Goal: Share content: Share content

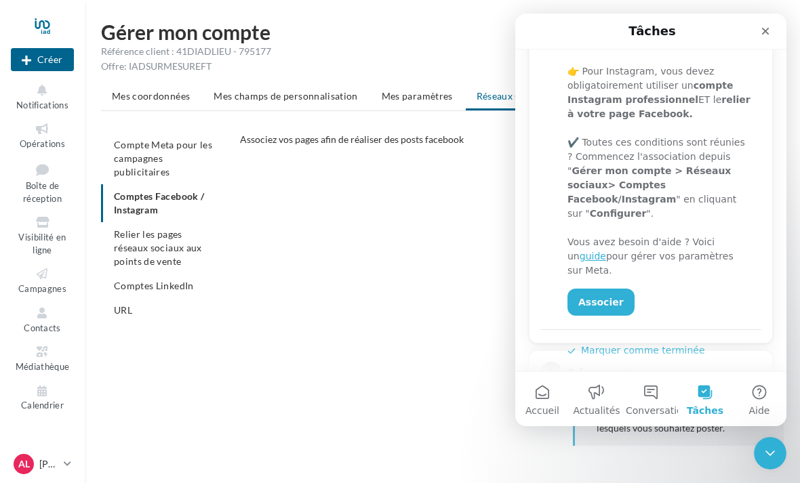
scroll to position [266, 0]
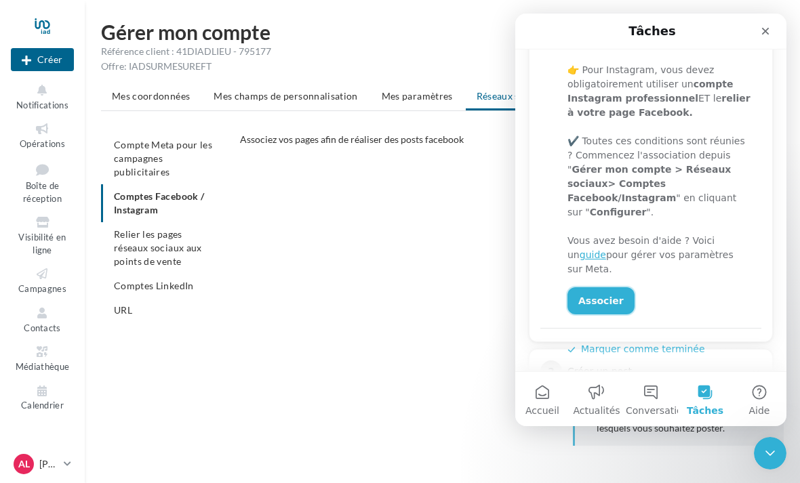
click at [600, 287] on link "Associer" at bounding box center [601, 300] width 67 height 27
click at [660, 342] on button "Marquer comme terminée" at bounding box center [637, 349] width 138 height 14
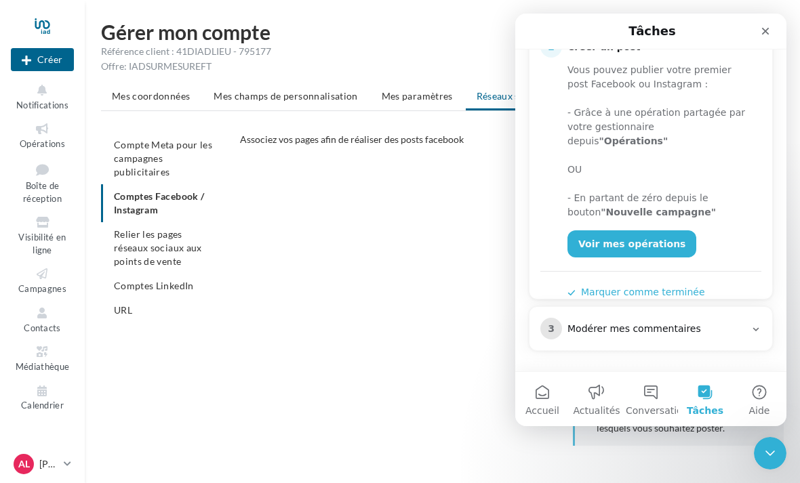
scroll to position [260, 0]
click at [652, 234] on link "Voir mes opérations" at bounding box center [632, 244] width 129 height 27
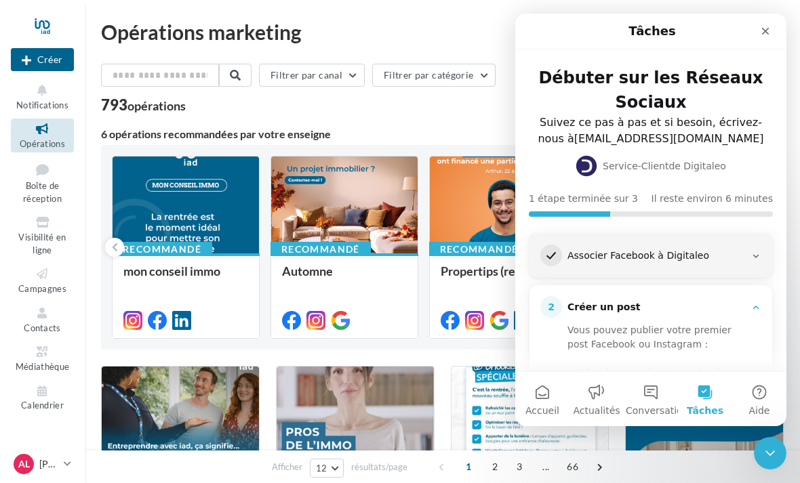
click at [743, 250] on div "Associer Facebook à Digitaleo" at bounding box center [657, 257] width 178 height 14
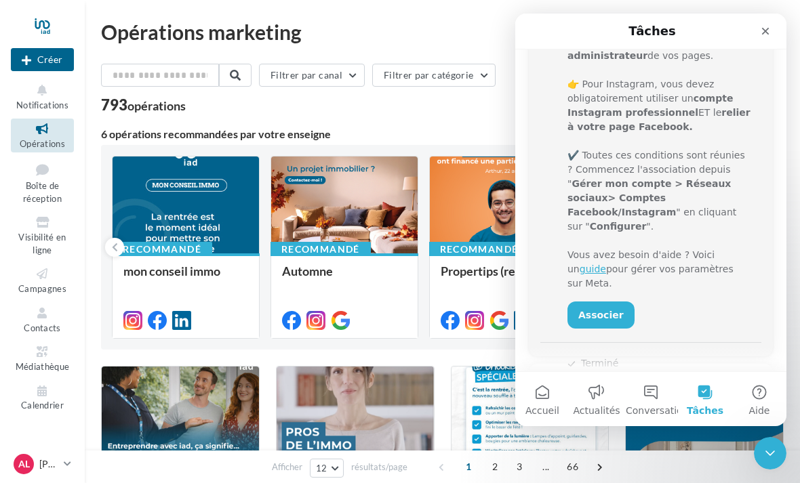
scroll to position [252, 0]
click at [601, 301] on link "Associer" at bounding box center [601, 314] width 67 height 27
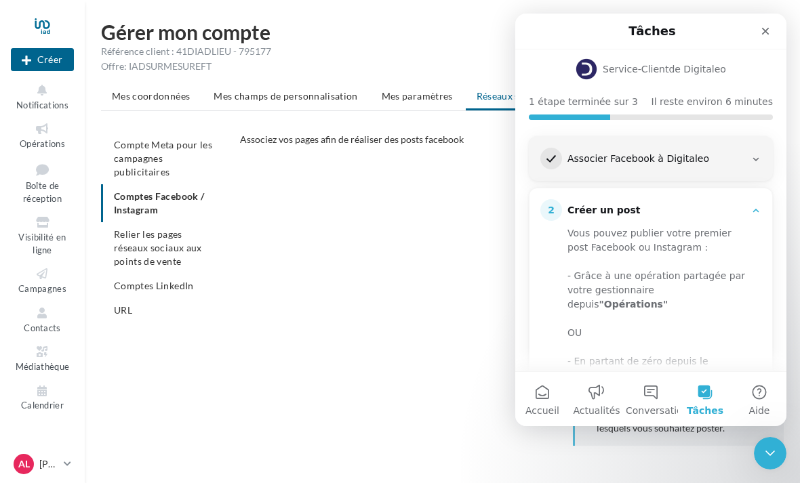
scroll to position [98, 0]
click at [142, 196] on ul "Compte Meta pour les campagnes publicitaires Comptes Facebook / Instagram Relie…" at bounding box center [165, 228] width 128 height 190
click at [496, 95] on ul "Mes coordonnées Mes champs de personnalisation Mes paramètres Réseaux sociaux N…" at bounding box center [442, 97] width 683 height 27
click at [287, 146] on div "Associez vos pages afin de réaliser des posts facebook" at bounding box center [425, 140] width 370 height 14
click at [269, 149] on div "Associez vos pages afin de réaliser des posts facebook Configurer" at bounding box center [517, 147] width 555 height 28
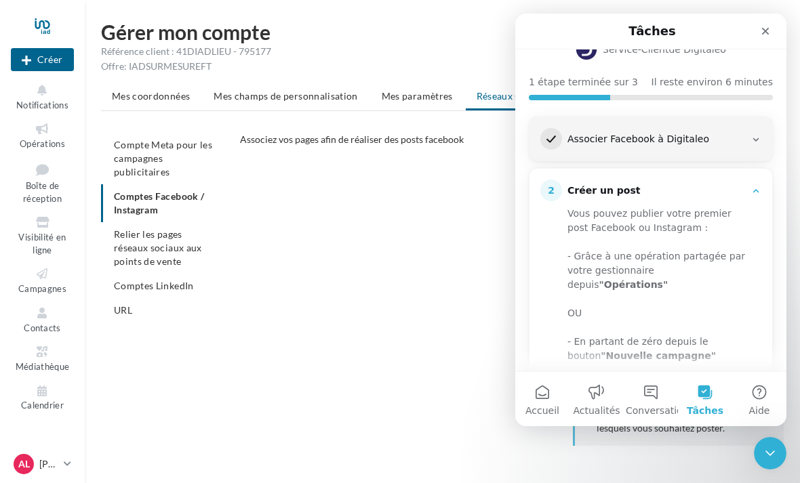
scroll to position [94, 0]
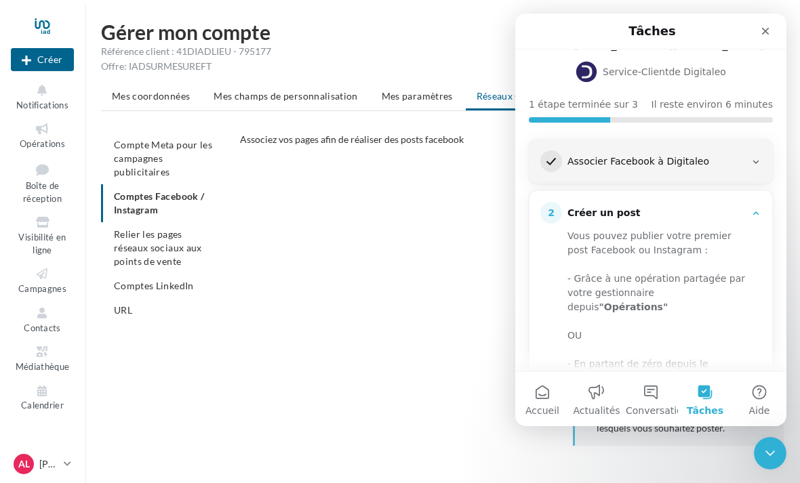
click at [757, 157] on icon "Intercom Messenger" at bounding box center [756, 162] width 11 height 11
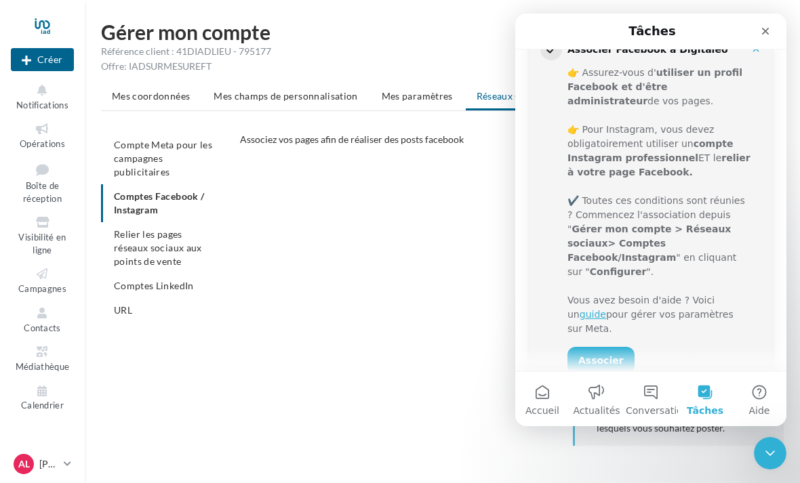
scroll to position [207, 0]
click at [775, 448] on icon "Fermer le Messenger Intercom" at bounding box center [770, 453] width 16 height 16
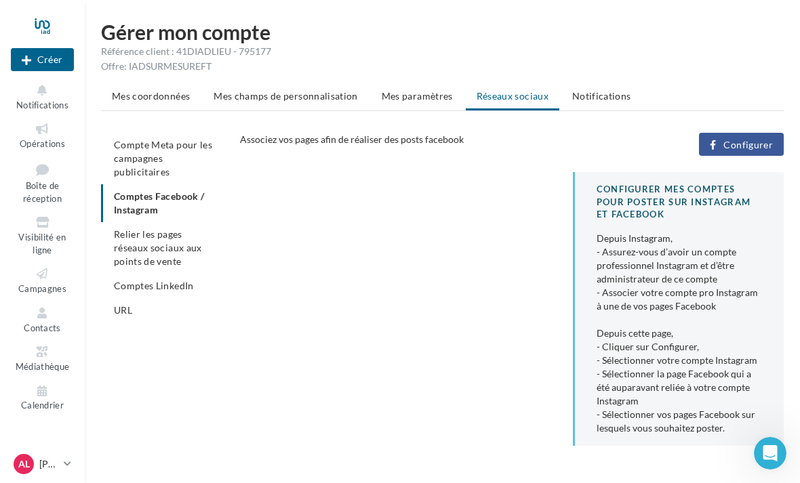
scroll to position [0, 0]
click at [762, 142] on span "Configurer" at bounding box center [747, 145] width 49 height 11
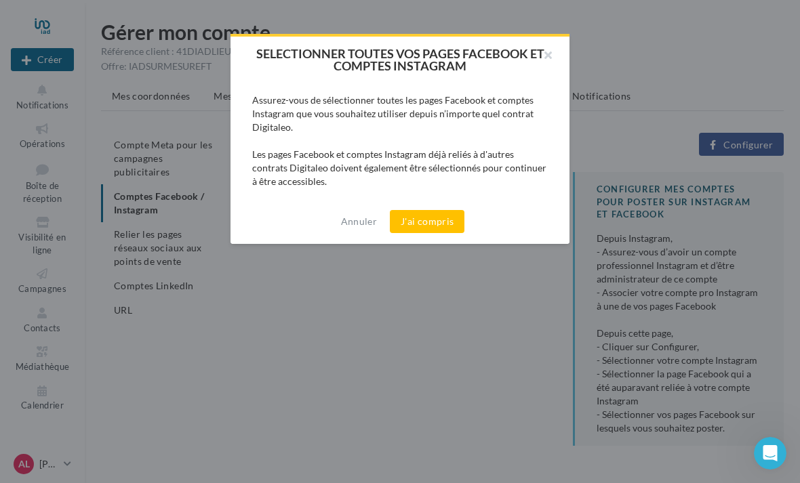
click at [435, 224] on button "J'ai compris" at bounding box center [427, 221] width 75 height 23
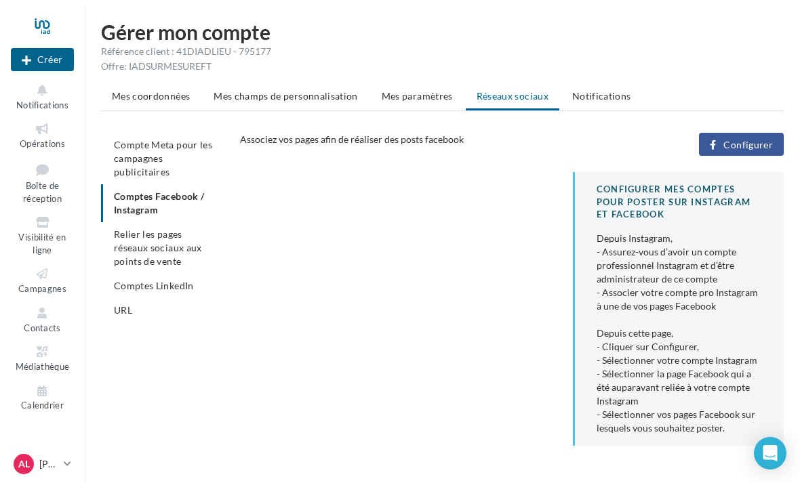
click at [772, 460] on icon "Open Intercom Messenger" at bounding box center [770, 453] width 14 height 16
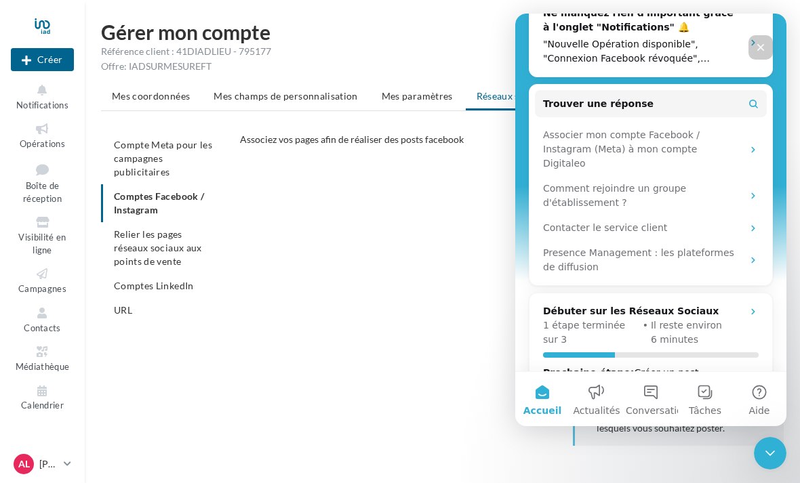
scroll to position [390, 0]
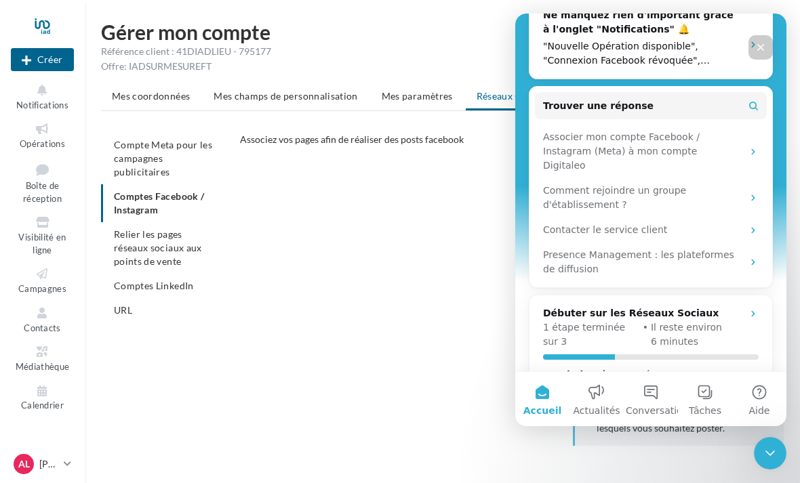
click at [756, 146] on icon "Intercom Messenger" at bounding box center [753, 151] width 11 height 11
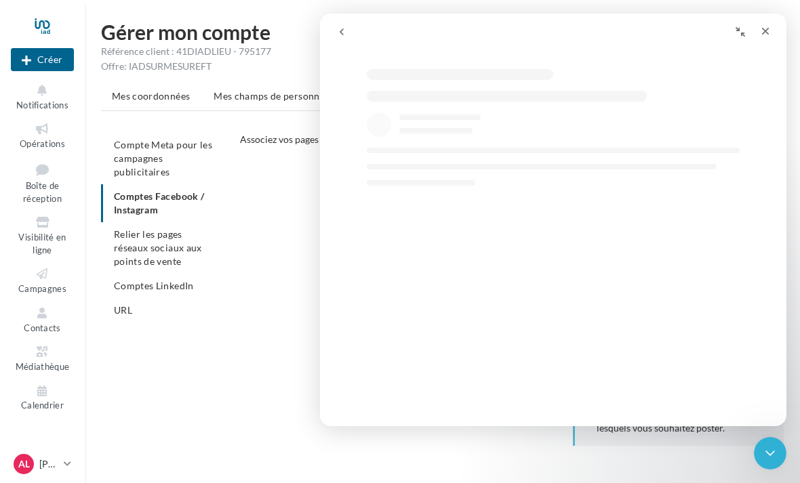
scroll to position [296, 0]
select select "**"
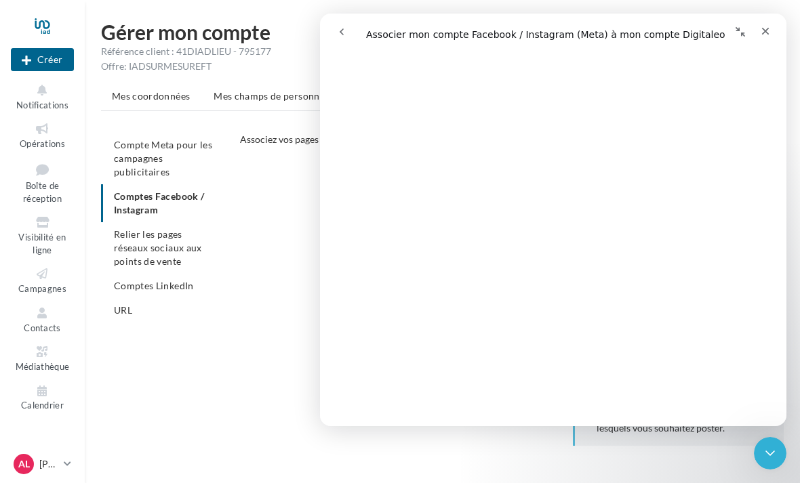
scroll to position [985, 0]
click at [268, 328] on div "CONFIGURER MES COMPTES POUR POSTER sur instagram et facebook Depuis Instagram, …" at bounding box center [517, 314] width 555 height 285
click at [271, 355] on div "CONFIGURER MES COMPTES POUR POSTER sur instagram et facebook Depuis Instagram, …" at bounding box center [517, 314] width 555 height 285
click at [761, 31] on icon "Fermer" at bounding box center [765, 31] width 11 height 11
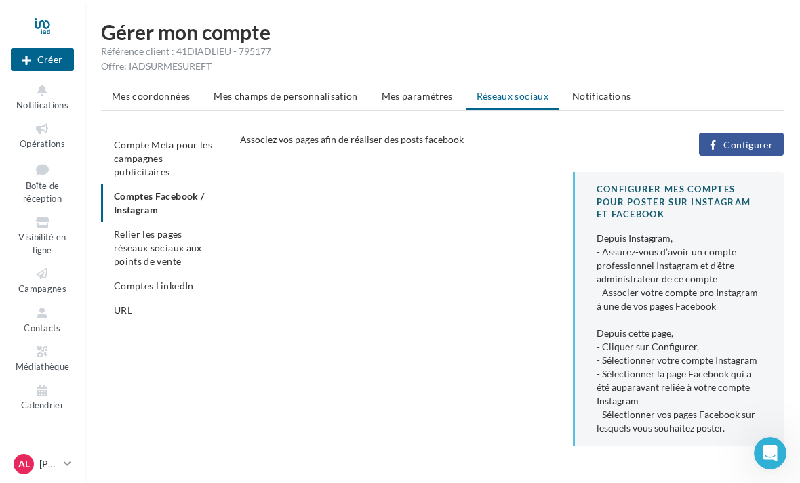
scroll to position [0, 0]
select select "**"
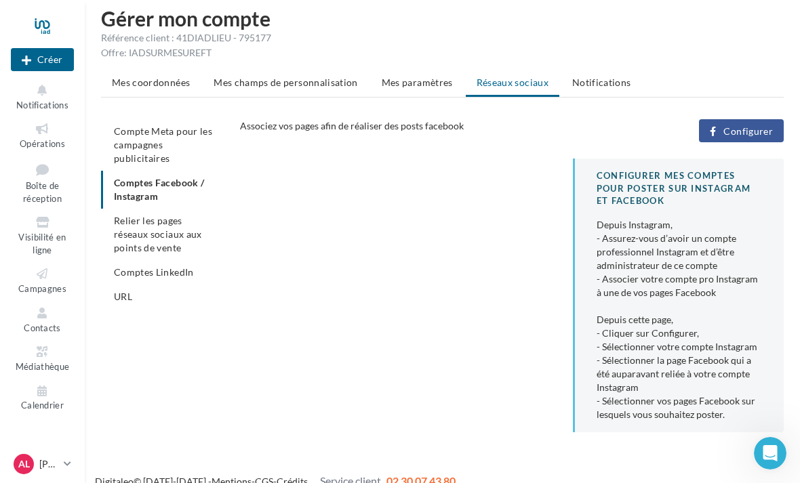
scroll to position [31, 0]
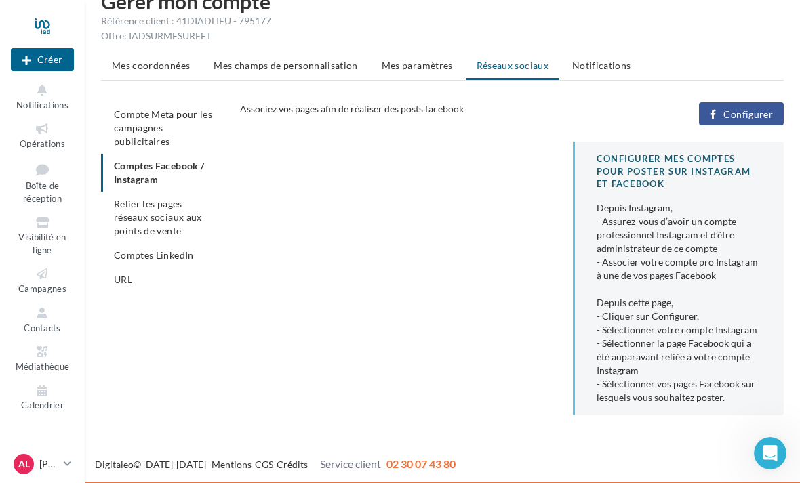
click at [752, 119] on span "Configurer" at bounding box center [747, 114] width 49 height 11
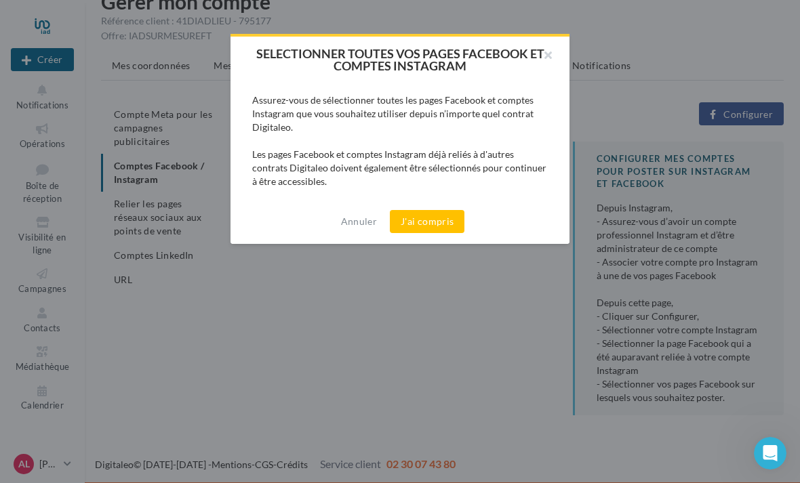
click at [442, 221] on button "J'ai compris" at bounding box center [427, 221] width 75 height 23
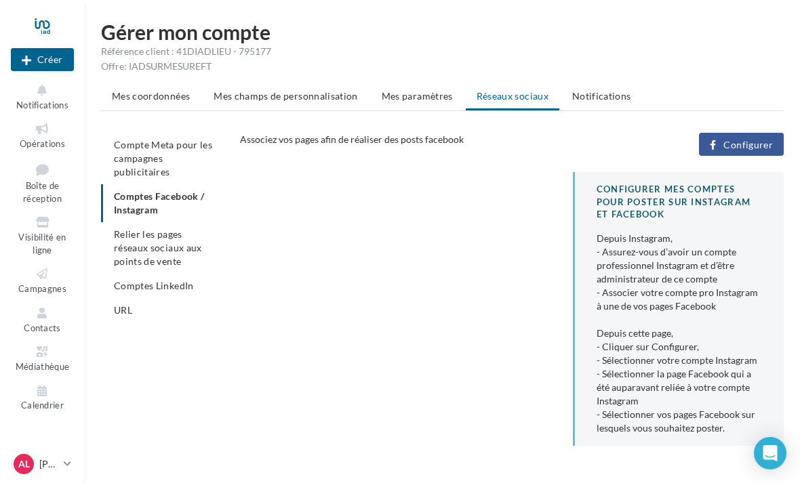
click at [170, 195] on ul "Compte Meta pour les campagnes publicitaires Comptes Facebook / Instagram Relie…" at bounding box center [165, 228] width 128 height 190
click at [199, 198] on ul "Compte Meta pour les campagnes publicitaires Comptes Facebook / Instagram Relie…" at bounding box center [165, 228] width 128 height 190
click at [180, 248] on span "Relier les pages réseaux sociaux aux points de vente" at bounding box center [158, 247] width 88 height 39
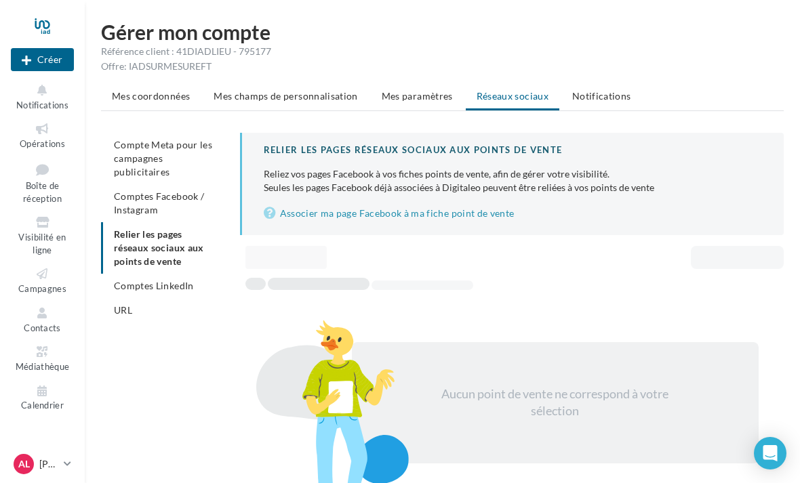
click at [153, 96] on span "Mes coordonnées" at bounding box center [151, 96] width 78 height 12
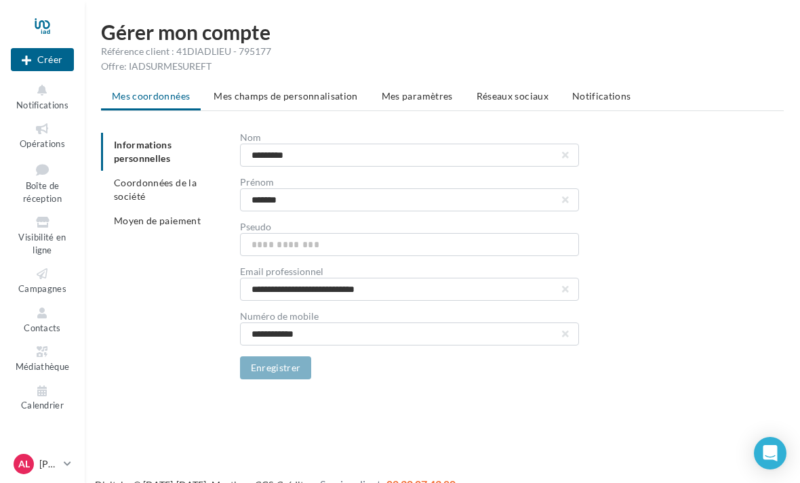
click at [330, 89] on li "Mes champs de personnalisation" at bounding box center [286, 96] width 166 height 24
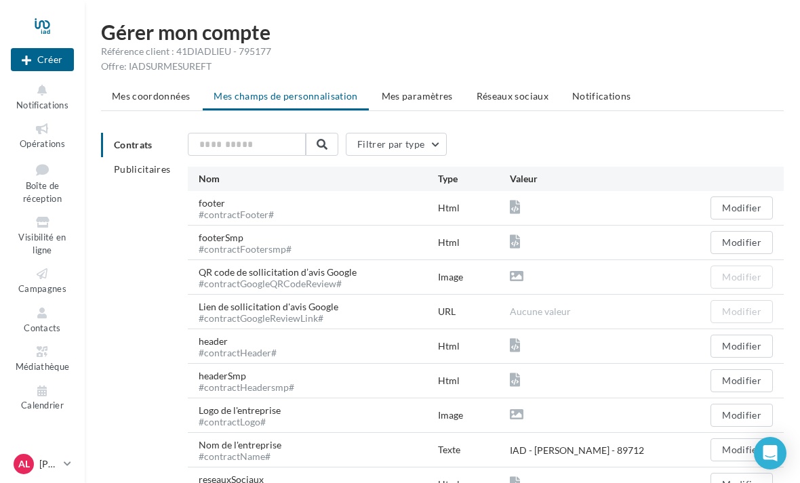
click at [426, 98] on span "Mes paramètres" at bounding box center [417, 96] width 71 height 12
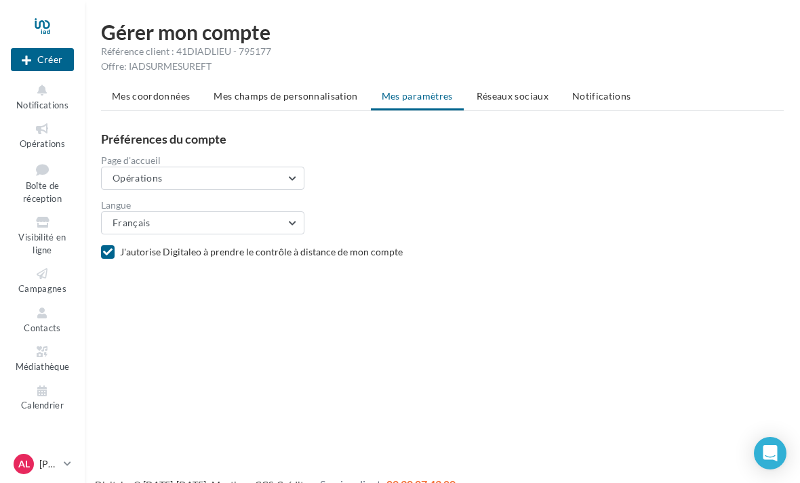
click at [298, 171] on button "Opérations" at bounding box center [202, 178] width 203 height 23
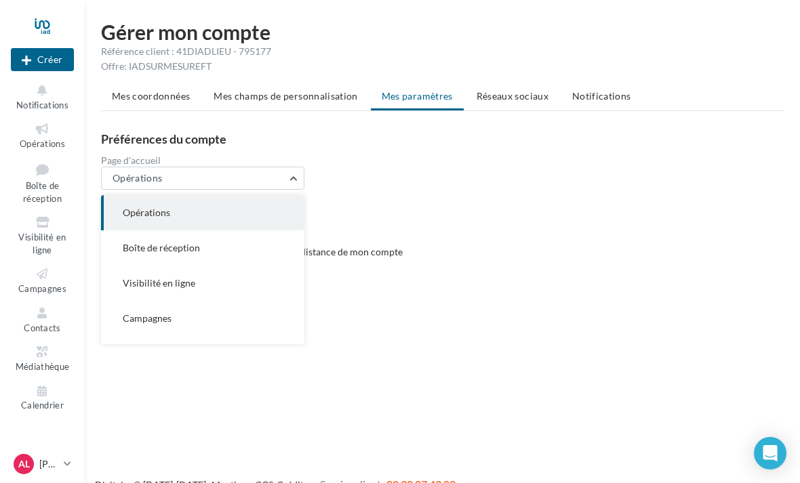
click at [313, 170] on div "Page d'accueil Opérations Opérations Boîte de réception Visibilité en ligne Cam…" at bounding box center [448, 173] width 694 height 34
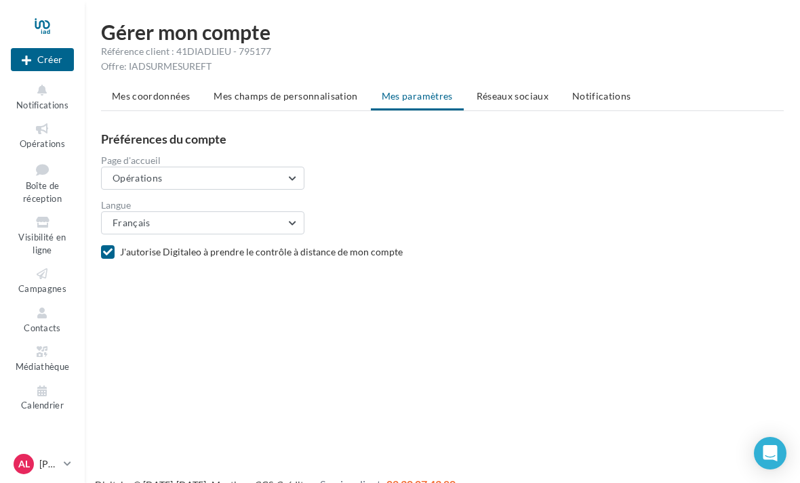
click at [304, 176] on button "Opérations" at bounding box center [202, 178] width 203 height 23
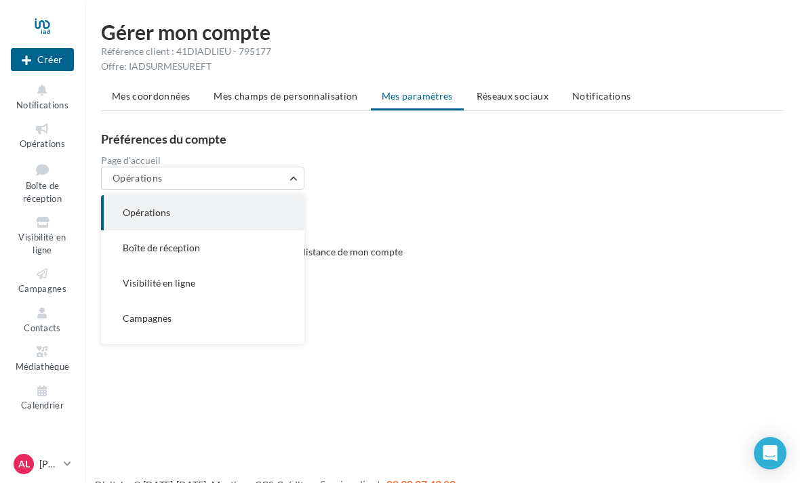
click at [296, 172] on button "Opérations" at bounding box center [202, 178] width 203 height 23
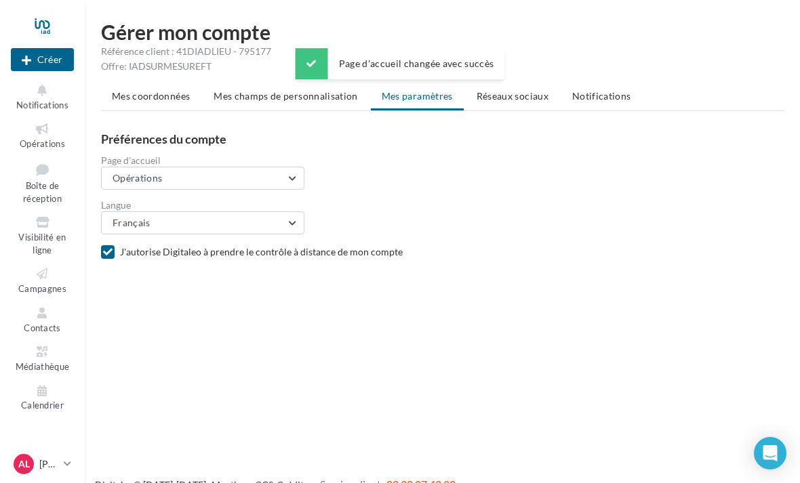
click at [515, 97] on span "Réseaux sociaux" at bounding box center [513, 96] width 72 height 12
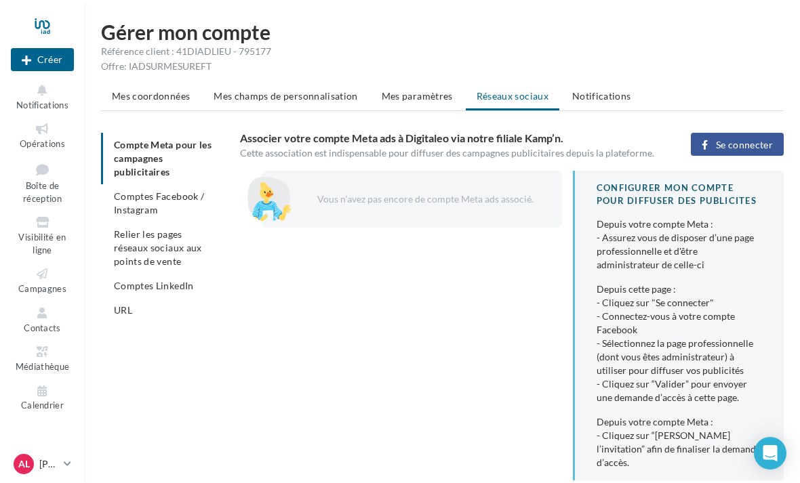
click at [459, 197] on div "Vous n’avez pas encore de compte Meta ads associé." at bounding box center [422, 200] width 235 height 14
click at [318, 200] on div "Vous n’avez pas encore de compte Meta ads associé." at bounding box center [422, 200] width 235 height 14
click at [318, 199] on div "Vous n’avez pas encore de compte Meta ads associé." at bounding box center [422, 200] width 235 height 14
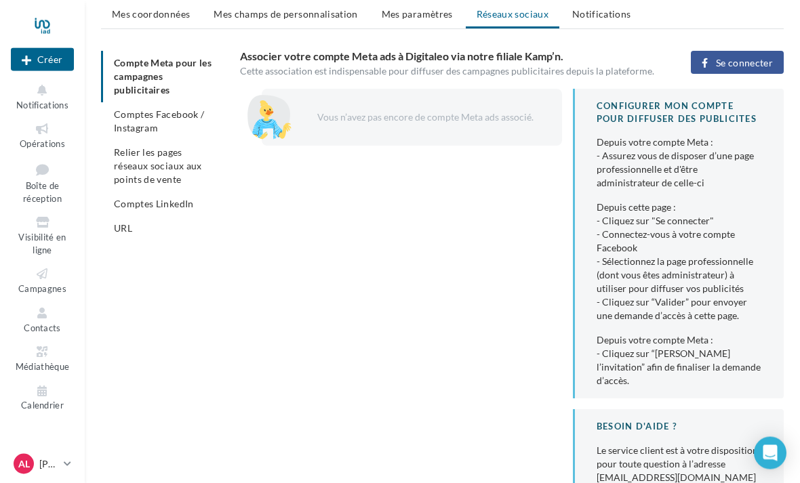
scroll to position [83, 0]
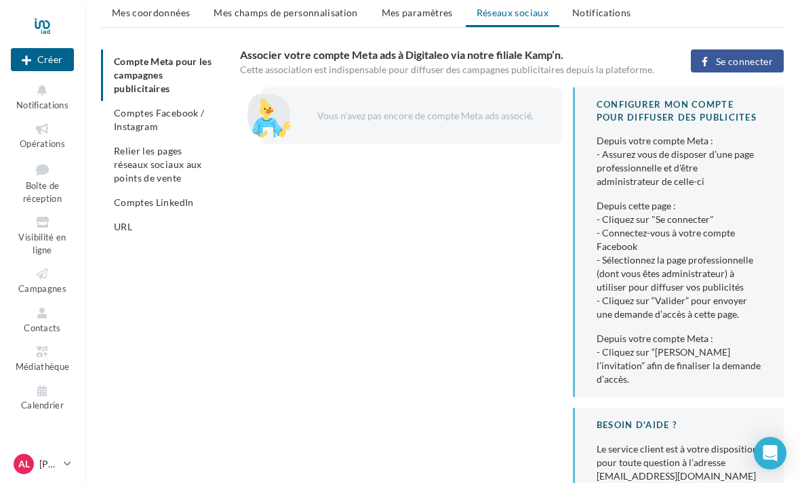
click at [134, 68] on ul "Compte Meta pour les campagnes publicitaires Comptes Facebook / Instagram Relie…" at bounding box center [165, 144] width 128 height 190
click at [755, 60] on span "Se connecter" at bounding box center [744, 61] width 57 height 11
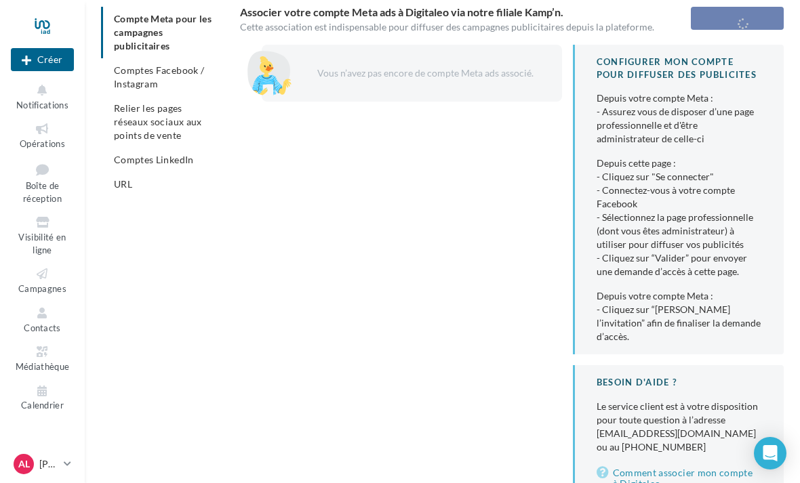
scroll to position [127, 0]
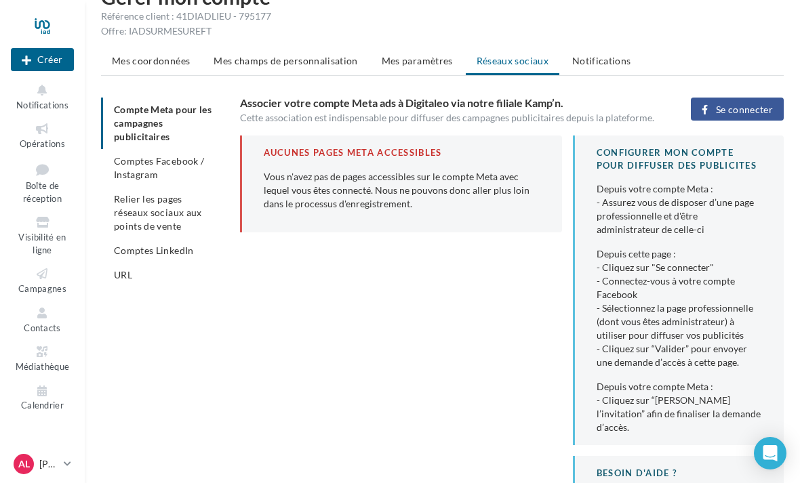
scroll to position [42, 0]
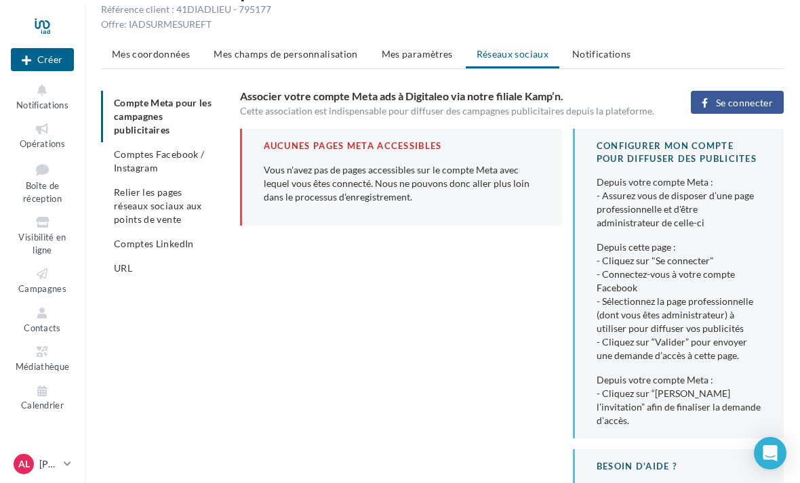
click at [746, 101] on span "Se connecter" at bounding box center [744, 103] width 57 height 11
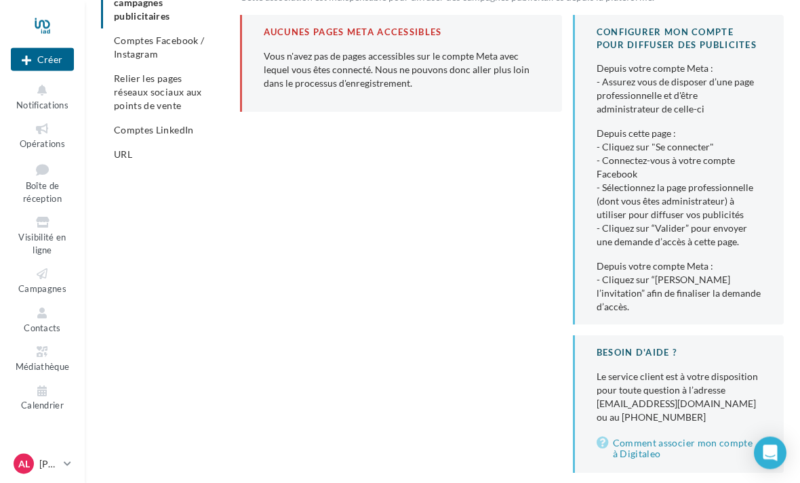
scroll to position [158, 0]
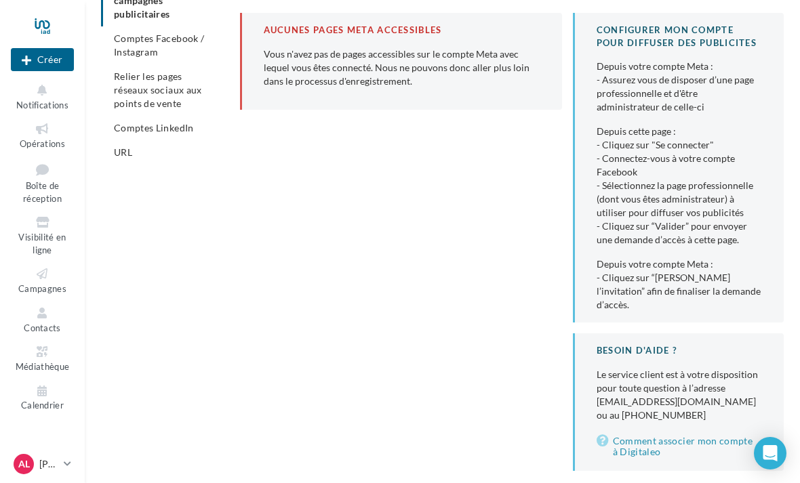
click at [700, 446] on link "Comment associer mon compte à Digitaleo" at bounding box center [679, 446] width 165 height 27
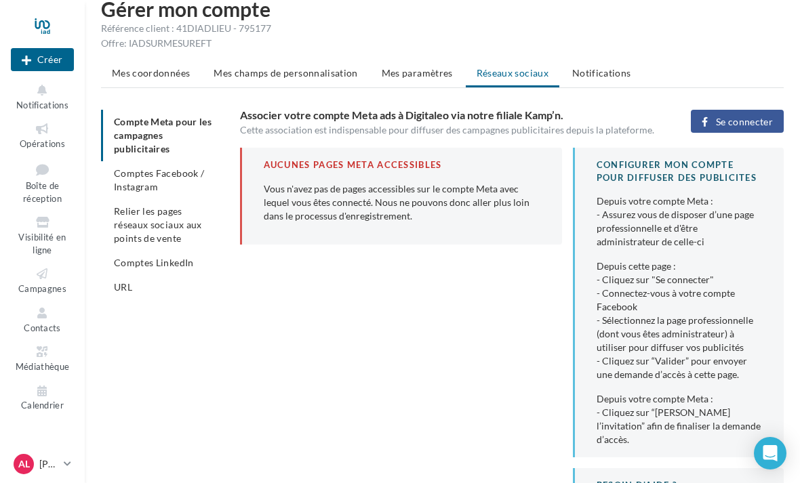
scroll to position [0, 0]
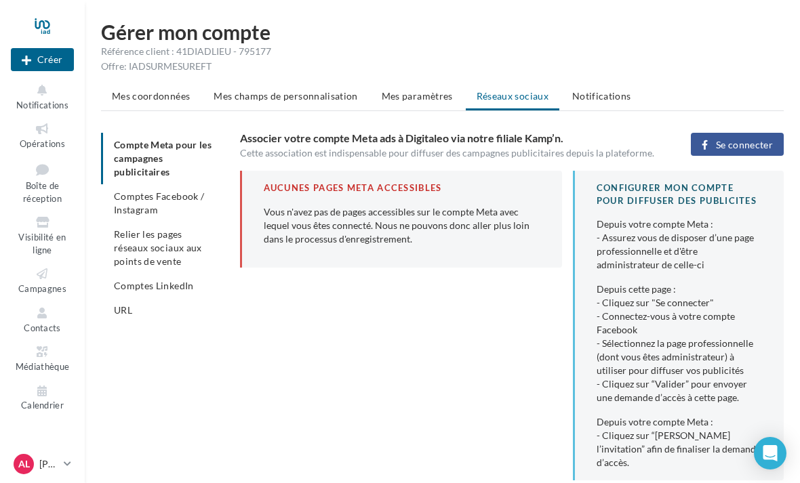
click at [40, 63] on button "Créer" at bounding box center [42, 59] width 63 height 23
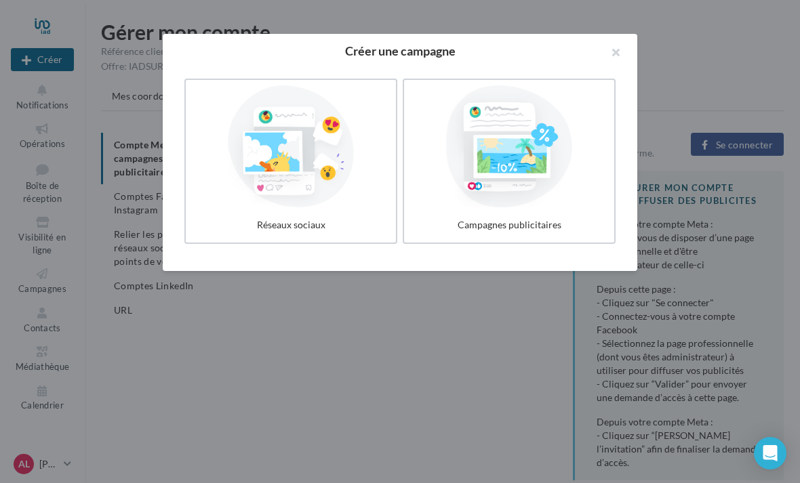
click at [616, 51] on button "button" at bounding box center [610, 54] width 54 height 41
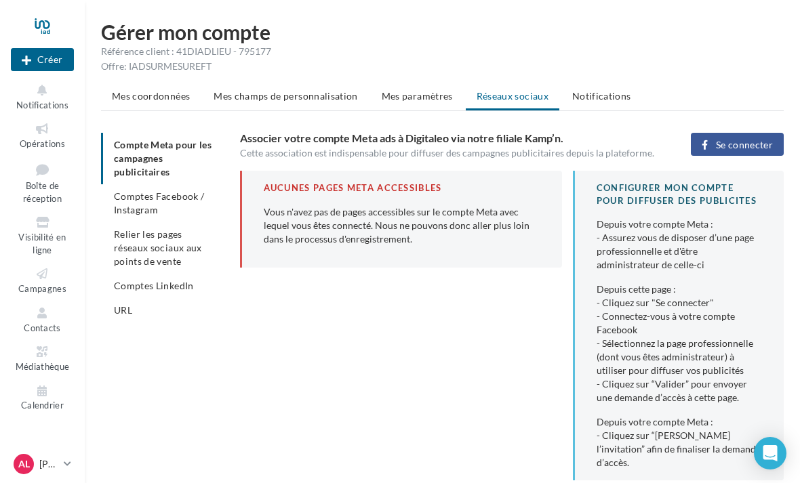
click at [26, 100] on span "Notifications" at bounding box center [42, 105] width 52 height 11
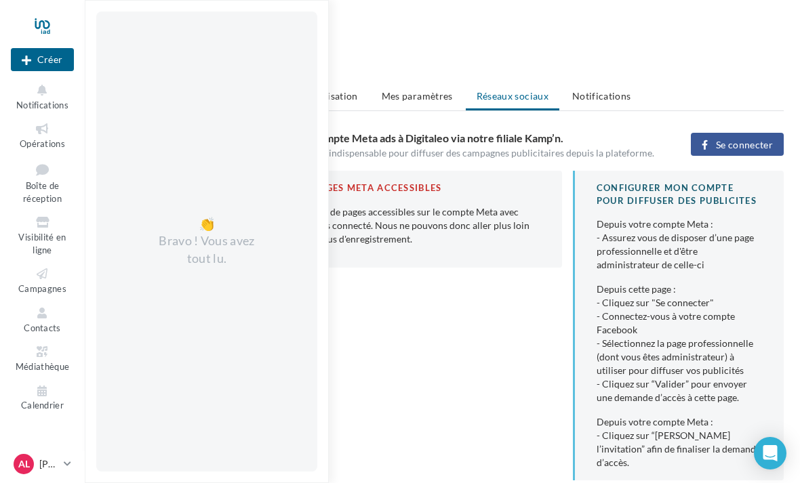
click at [27, 146] on span "Opérations" at bounding box center [42, 143] width 45 height 11
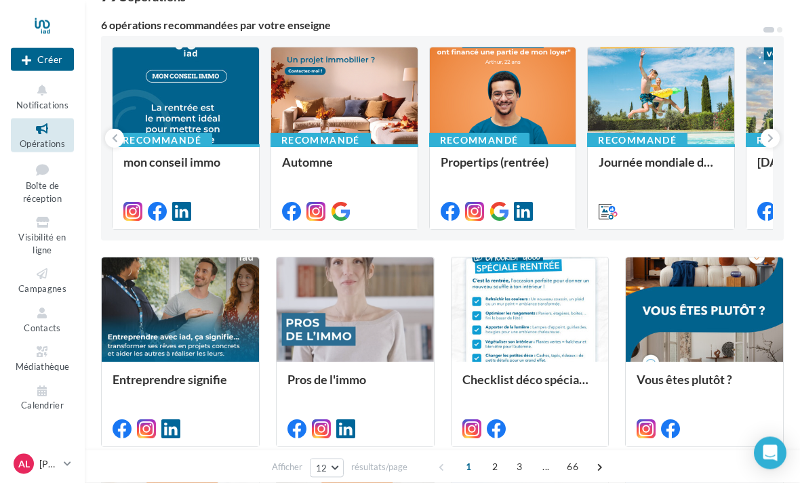
scroll to position [109, 0]
click at [35, 365] on span "Médiathèque" at bounding box center [43, 366] width 54 height 11
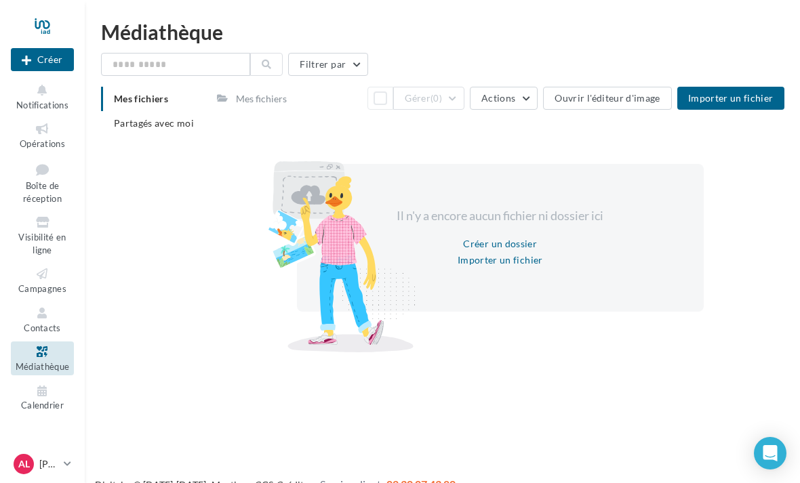
click at [31, 100] on span "Notifications" at bounding box center [42, 105] width 52 height 11
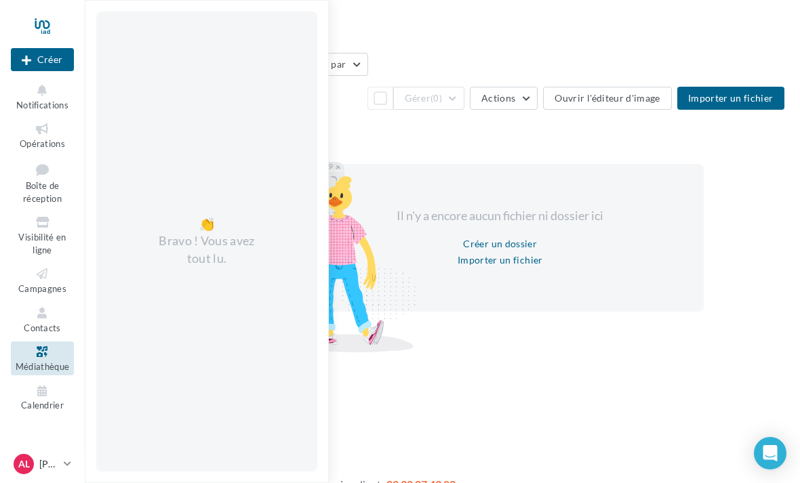
click at [28, 144] on span "Opérations" at bounding box center [42, 143] width 45 height 11
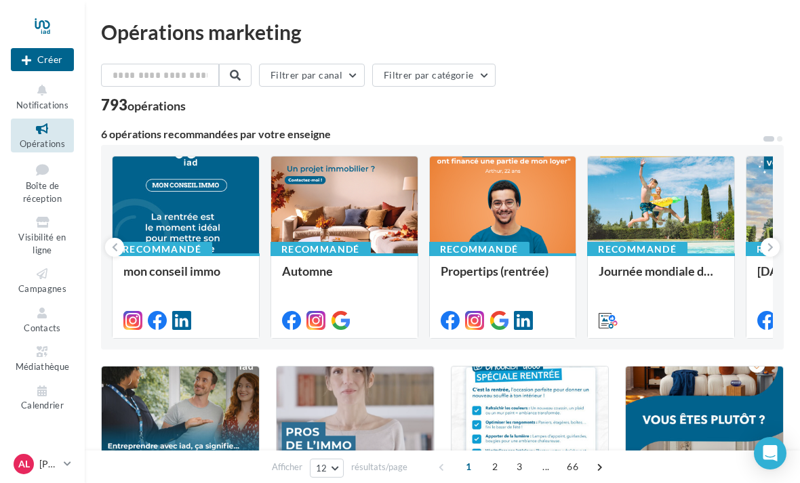
click at [40, 26] on div at bounding box center [42, 26] width 63 height 34
click at [26, 182] on span "Boîte de réception" at bounding box center [42, 192] width 39 height 24
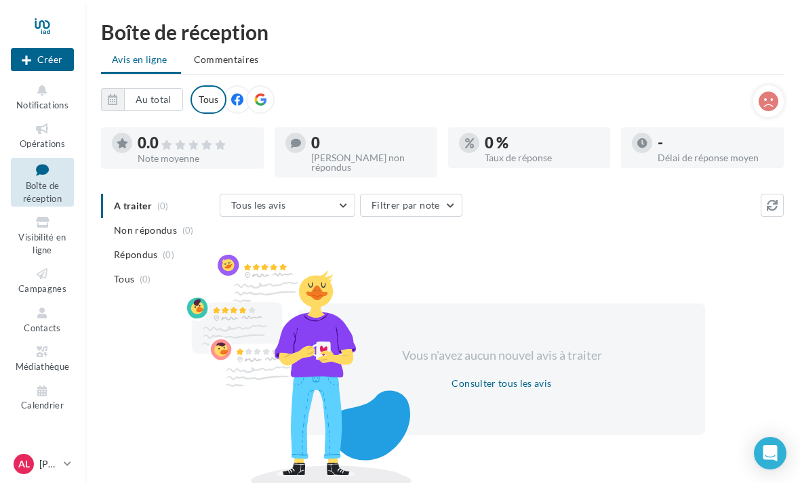
click at [42, 344] on icon at bounding box center [42, 352] width 55 height 16
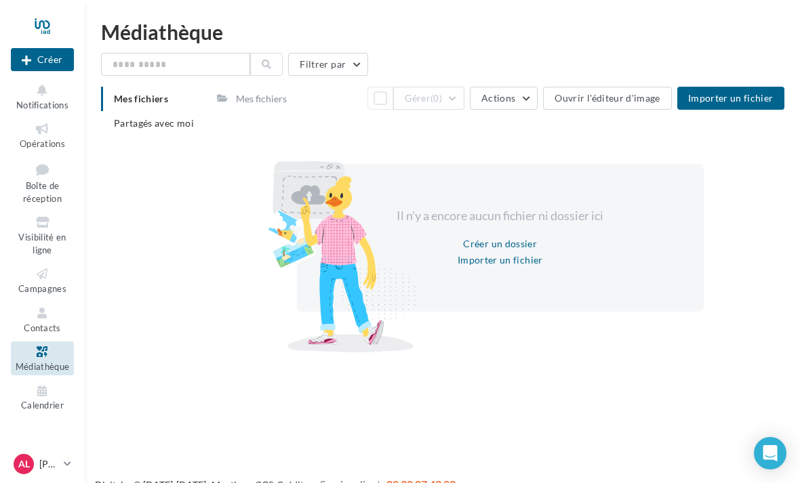
click at [40, 389] on icon at bounding box center [42, 392] width 55 height 16
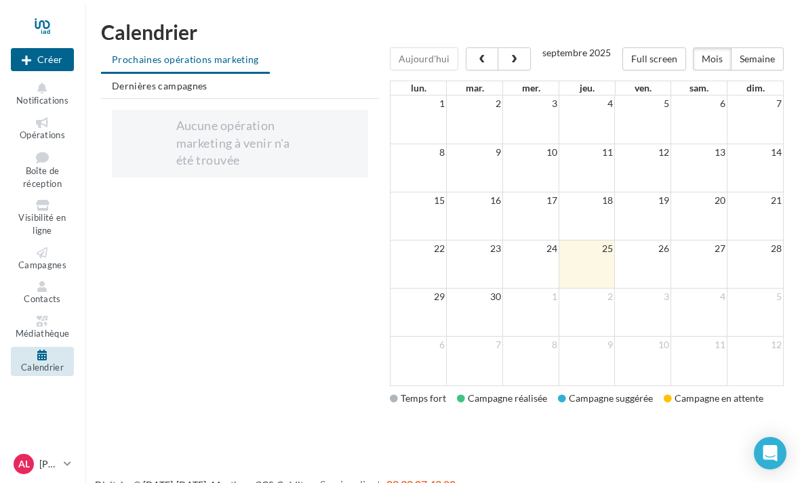
click at [41, 260] on span "Campagnes" at bounding box center [42, 265] width 48 height 11
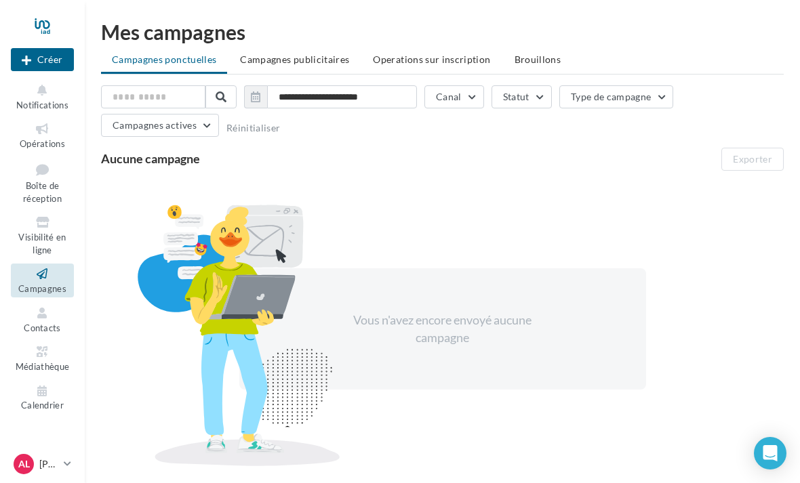
click at [38, 232] on span "Visibilité en ligne" at bounding box center [41, 244] width 47 height 24
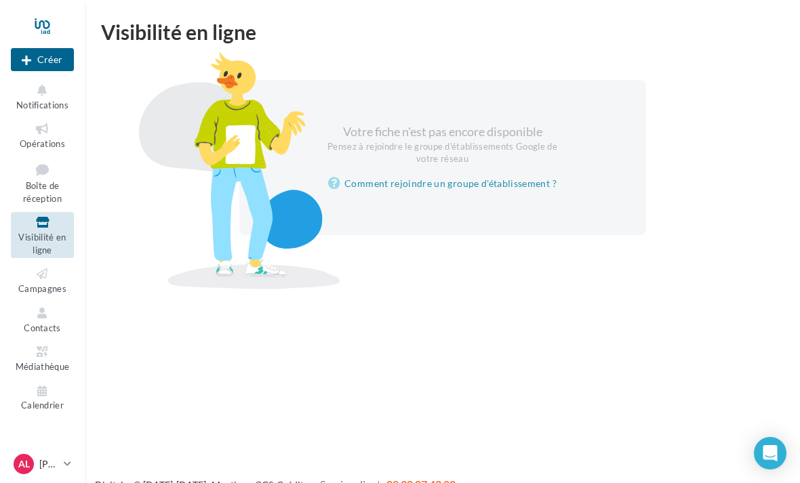
click at [40, 183] on span "Boîte de réception" at bounding box center [42, 192] width 39 height 24
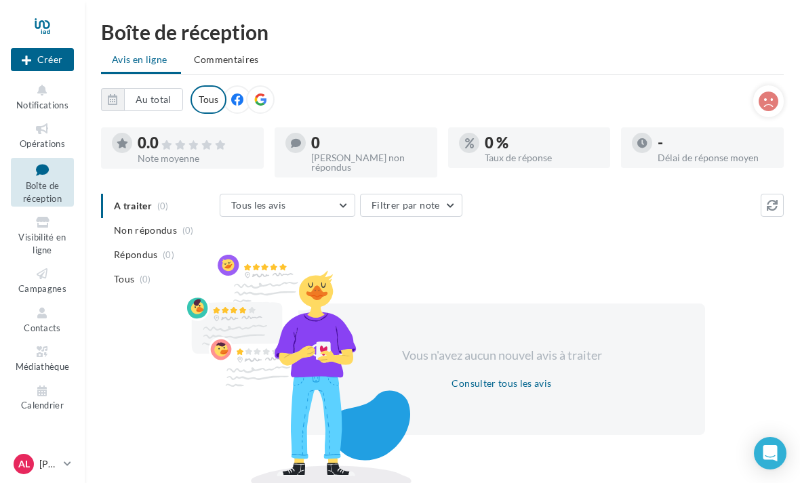
click at [220, 103] on div "Tous" at bounding box center [209, 99] width 36 height 28
click at [44, 141] on span "Opérations" at bounding box center [42, 143] width 45 height 11
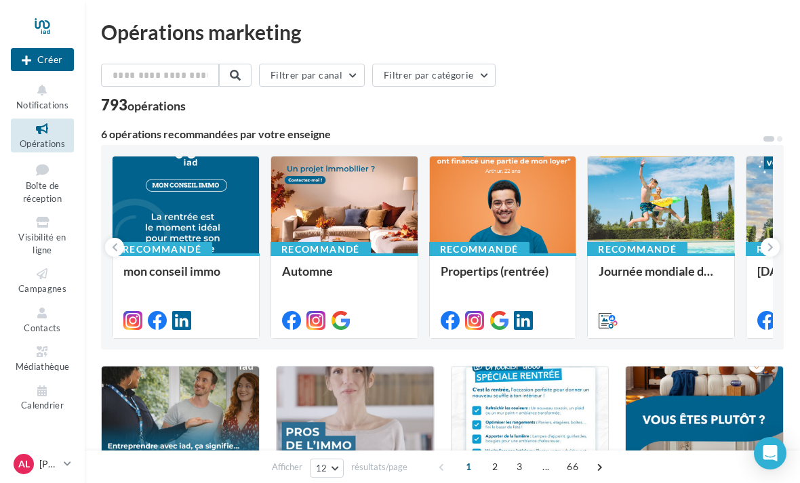
click at [42, 107] on span "Notifications" at bounding box center [42, 105] width 52 height 11
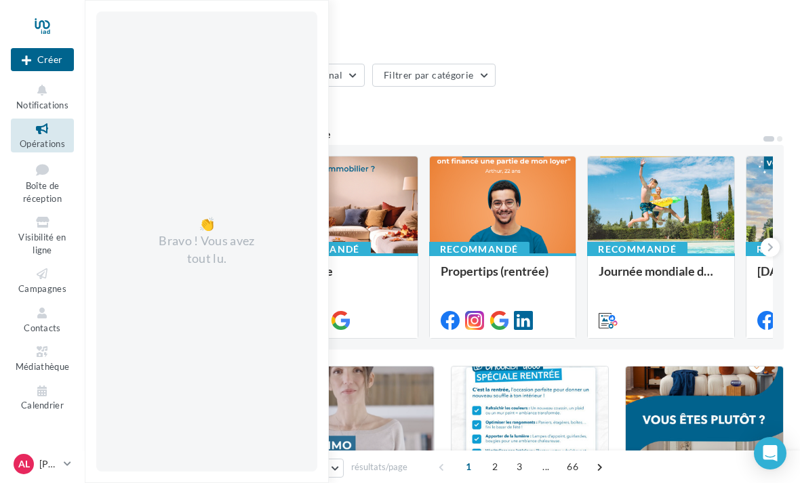
click at [31, 66] on button "Créer" at bounding box center [42, 59] width 63 height 23
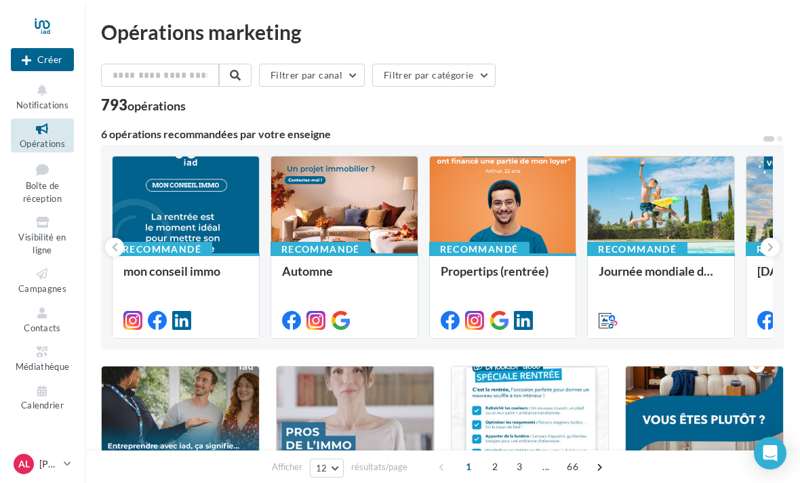
click at [60, 274] on div at bounding box center [400, 221] width 800 height 483
click at [42, 61] on button "Créer" at bounding box center [42, 59] width 63 height 23
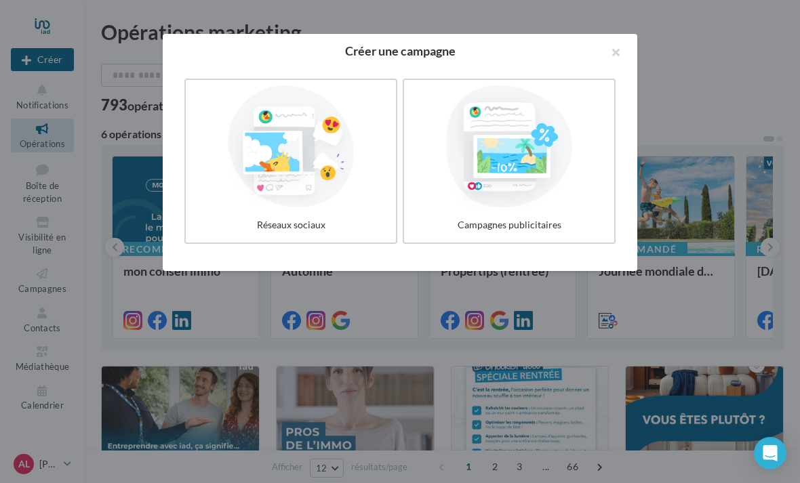
click at [259, 160] on div at bounding box center [290, 146] width 199 height 122
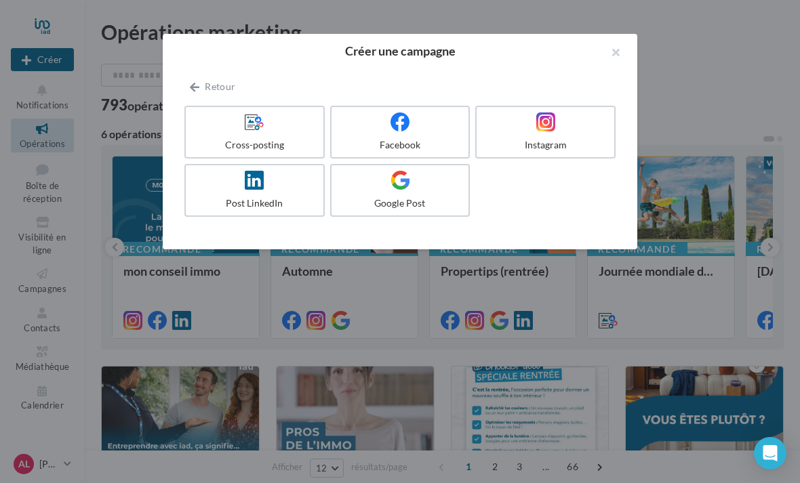
click at [399, 134] on label "Facebook" at bounding box center [400, 132] width 140 height 53
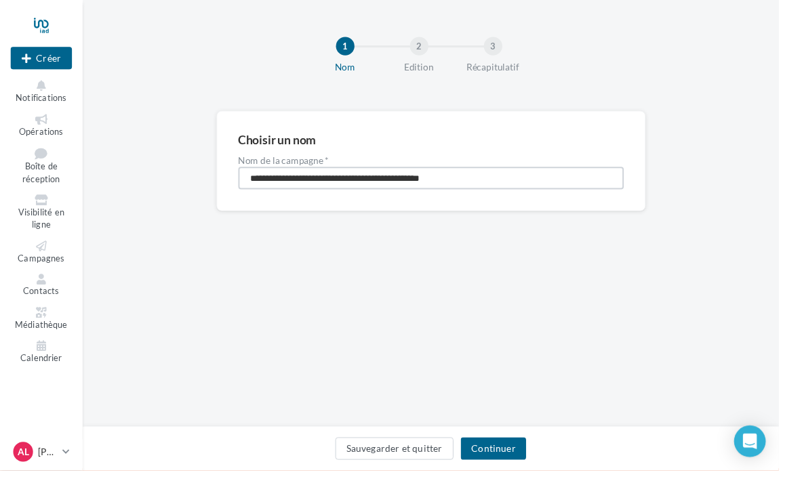
click at [274, 192] on input "**********" at bounding box center [443, 183] width 396 height 23
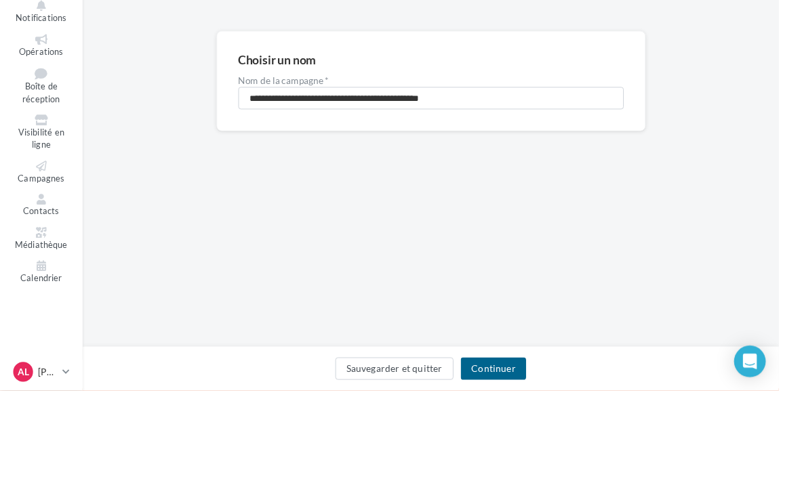
click at [151, 142] on div "**********" at bounding box center [442, 187] width 715 height 146
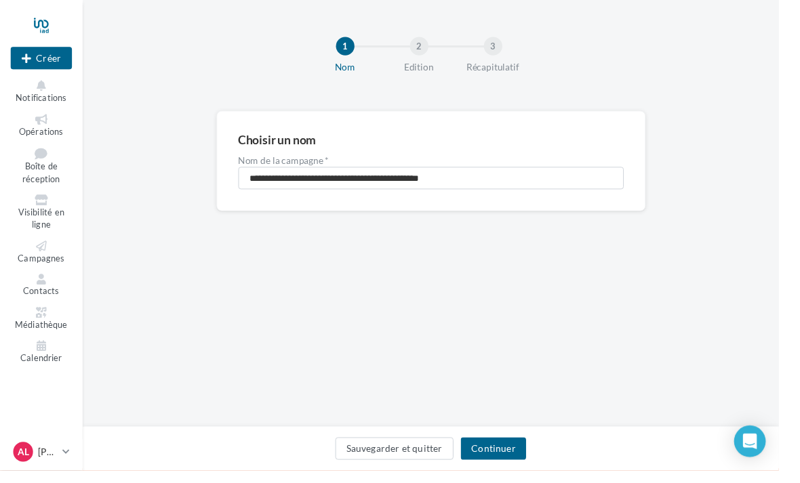
click at [514, 471] on button "Continuer" at bounding box center [506, 461] width 67 height 23
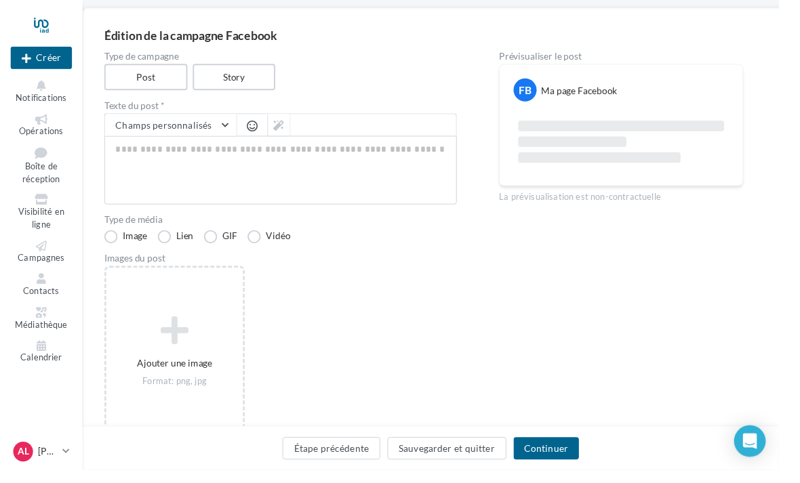
scroll to position [125, 0]
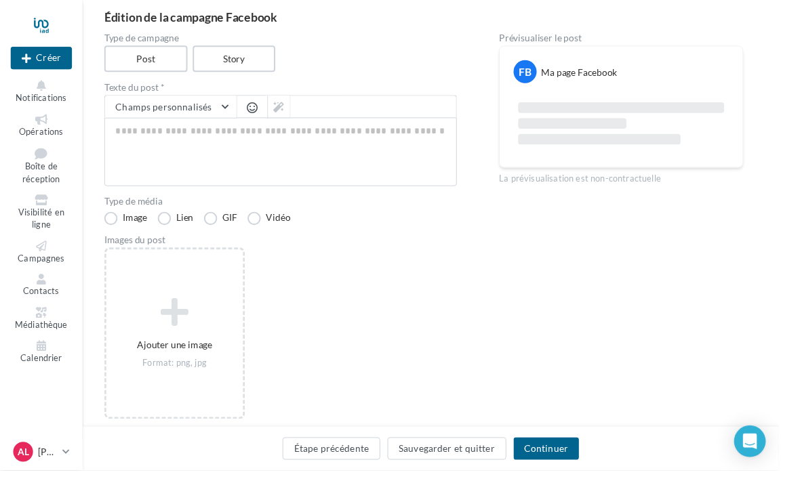
click at [161, 313] on icon at bounding box center [180, 320] width 130 height 33
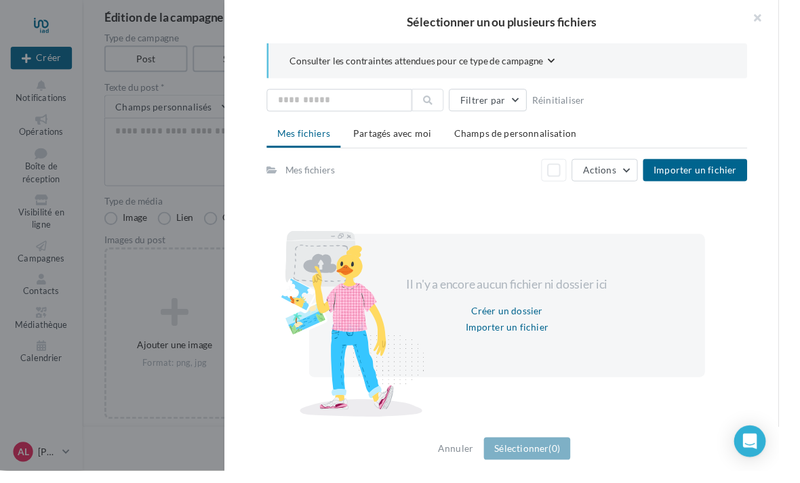
click at [762, 182] on button "Importer un fichier" at bounding box center [713, 174] width 107 height 23
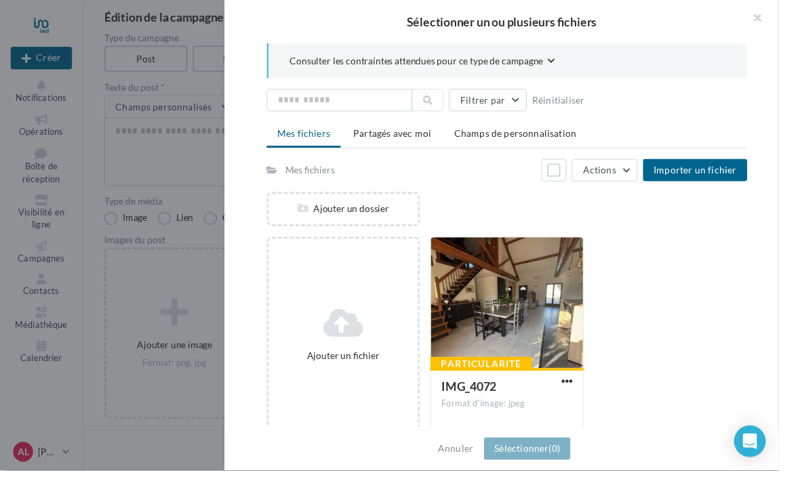
click at [509, 366] on div at bounding box center [521, 312] width 156 height 136
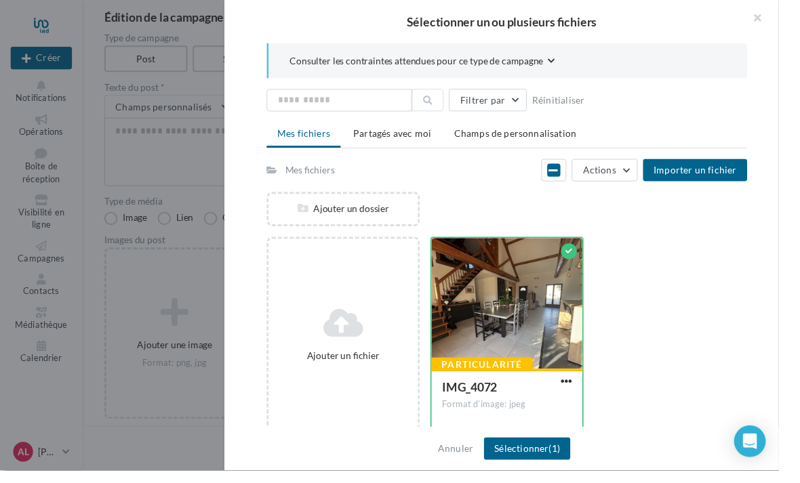
click at [511, 372] on div "Particularité" at bounding box center [495, 374] width 104 height 15
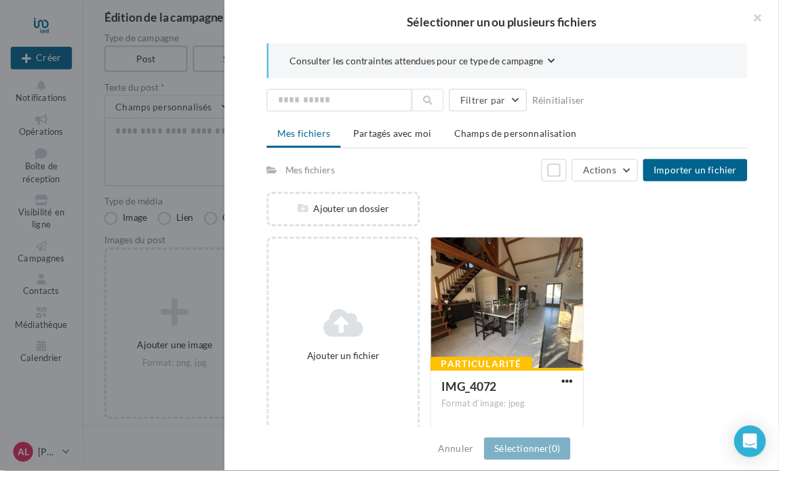
click at [495, 358] on div at bounding box center [521, 312] width 156 height 136
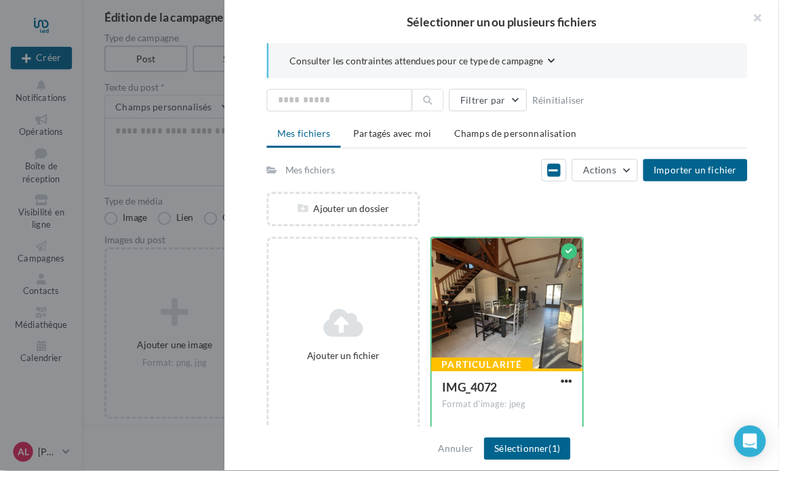
click at [587, 394] on span "button" at bounding box center [582, 392] width 12 height 12
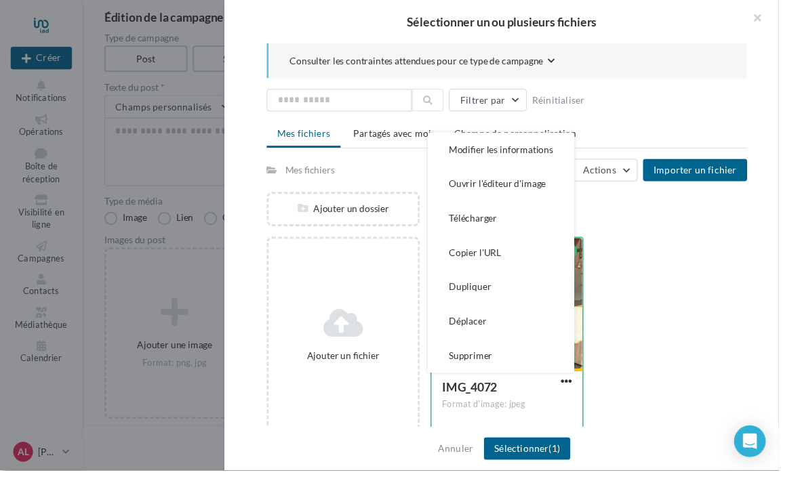
click at [672, 357] on div "Ajouter un fichier Particularité IMG_4072 Format d'image: jpeg Modifier les inf…" at bounding box center [526, 349] width 504 height 212
click at [678, 391] on div "Ajouter un fichier Particularité IMG_4072 Format d'image: jpeg Modifier les inf…" at bounding box center [526, 349] width 504 height 212
click at [540, 483] on div "Sélectionner un ou plusieurs fichiers Consulter les contraintes attendues pour …" at bounding box center [516, 241] width 570 height 483
click at [547, 473] on button "Sélectionner (1)" at bounding box center [541, 461] width 89 height 23
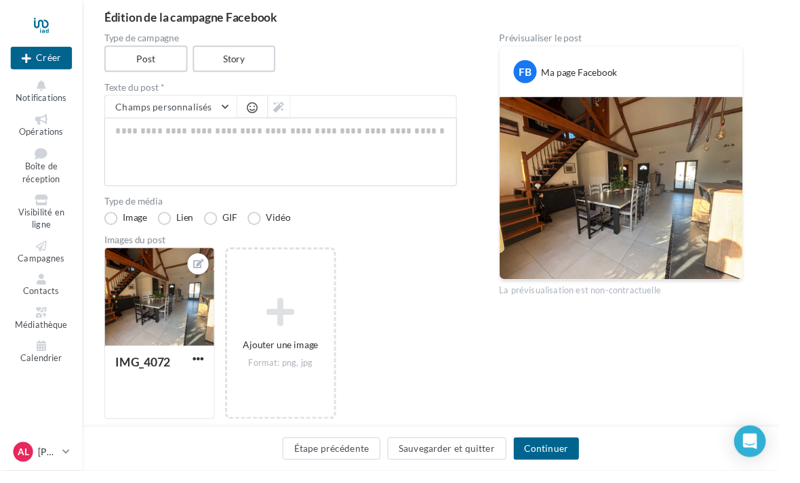
click at [557, 473] on button "Continuer" at bounding box center [561, 461] width 67 height 23
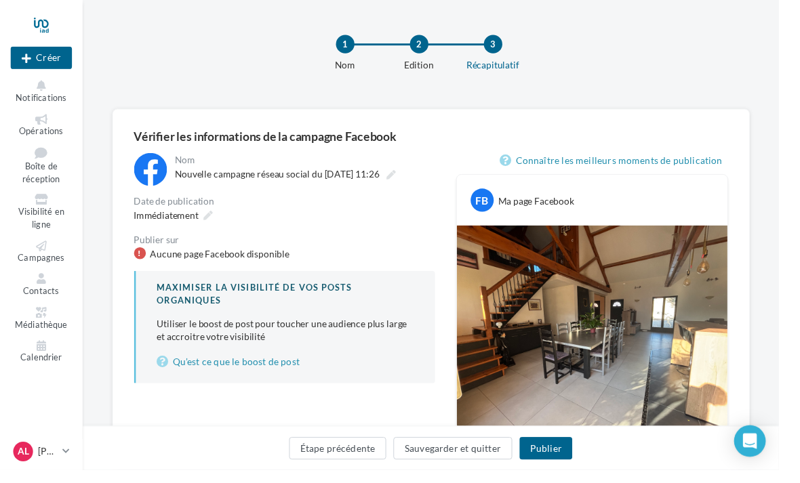
scroll to position [1, 0]
click at [142, 250] on div "Publier sur" at bounding box center [292, 247] width 309 height 9
click at [159, 262] on div "Aucune page Facebook disponible" at bounding box center [226, 262] width 143 height 14
click at [235, 266] on div "Aucune page Facebook disponible" at bounding box center [226, 262] width 143 height 14
click at [45, 296] on span "Contacts" at bounding box center [42, 299] width 37 height 11
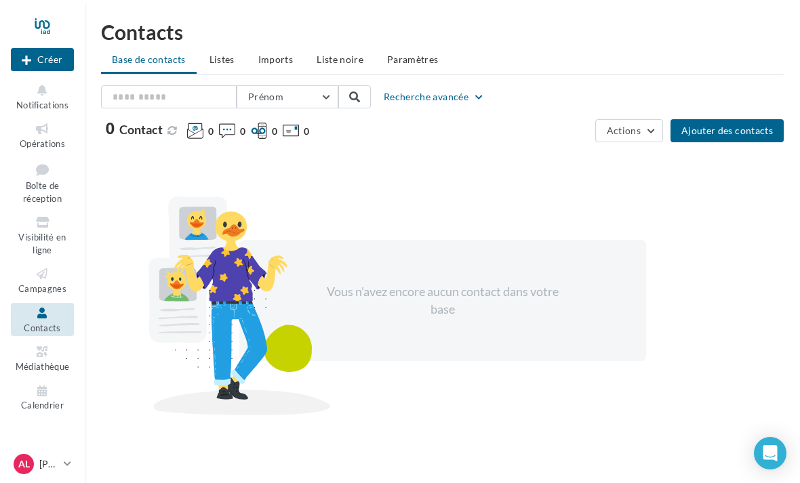
click at [22, 29] on div at bounding box center [42, 26] width 63 height 34
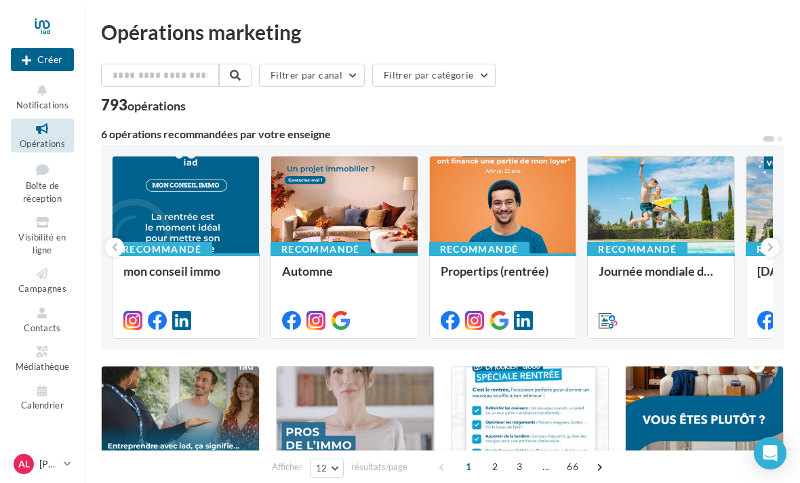
click at [164, 217] on div at bounding box center [186, 206] width 146 height 98
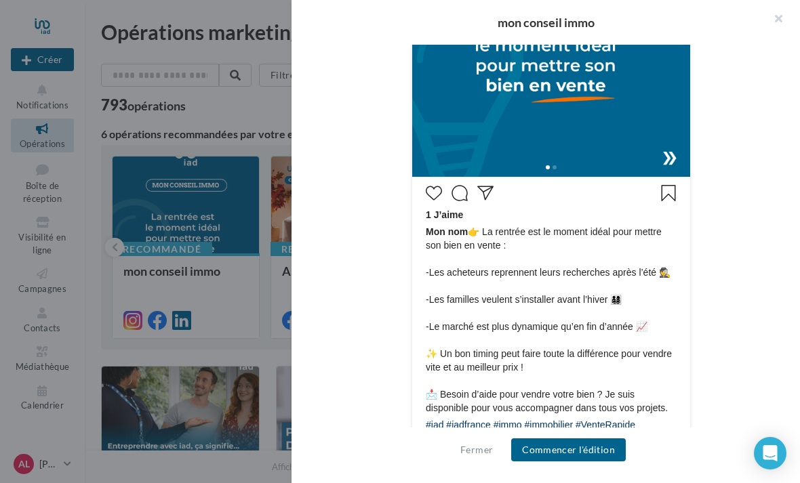
scroll to position [505, 0]
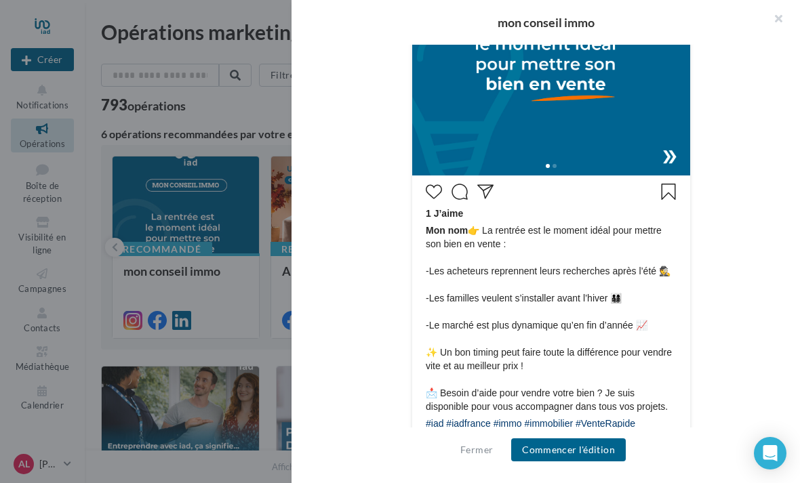
click at [550, 456] on button "Commencer l'édition" at bounding box center [568, 450] width 115 height 23
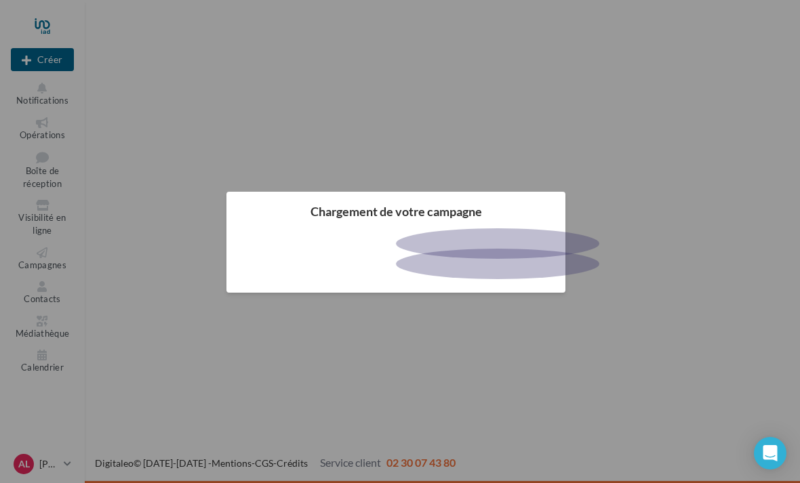
scroll to position [2, 0]
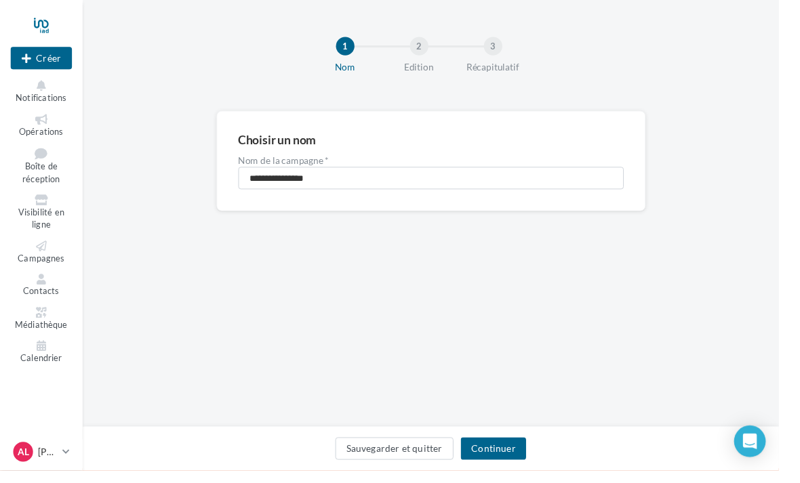
click at [504, 468] on button "Continuer" at bounding box center [506, 461] width 67 height 23
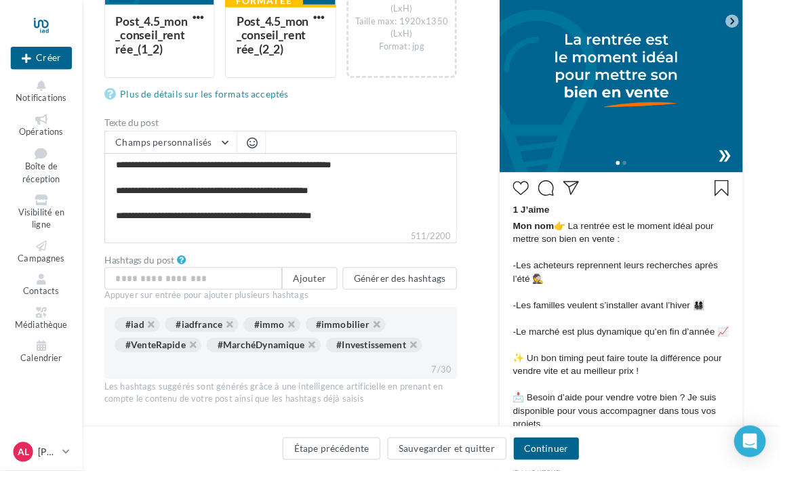
scroll to position [361, 0]
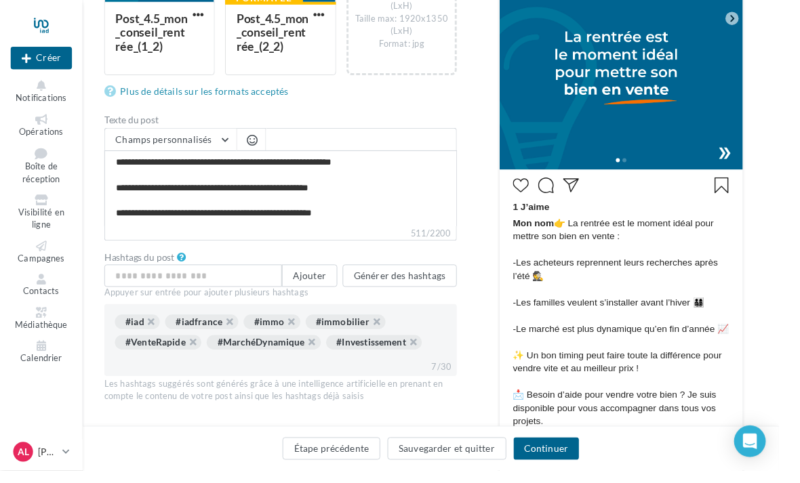
click at [550, 238] on span "Mon nom 👉 La rentrée est le moment idéal pour mettre son bien en vente : -Les a…" at bounding box center [638, 330] width 222 height 217
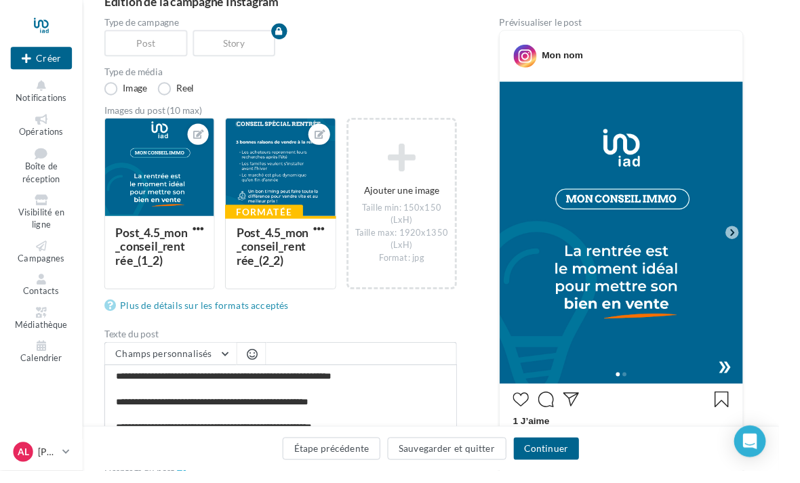
scroll to position [140, 0]
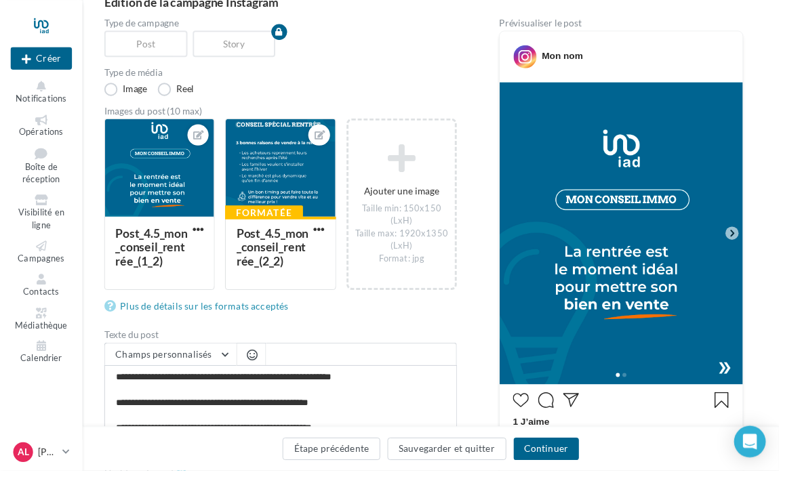
click at [578, 464] on button "Continuer" at bounding box center [561, 461] width 67 height 23
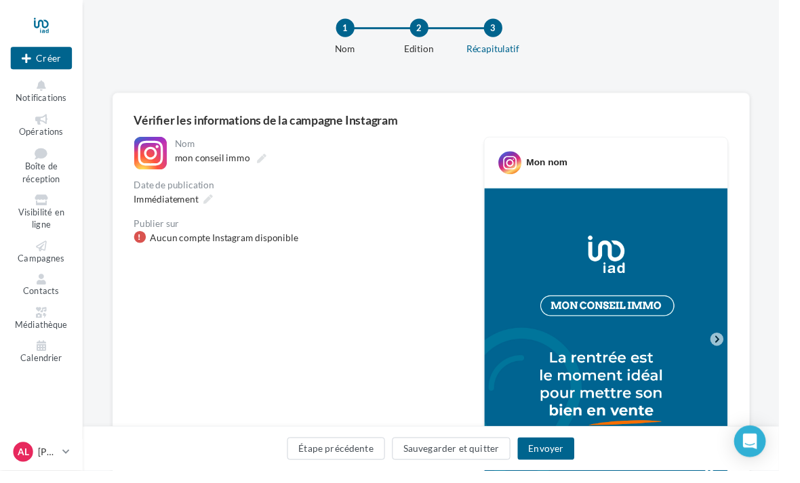
scroll to position [21, 0]
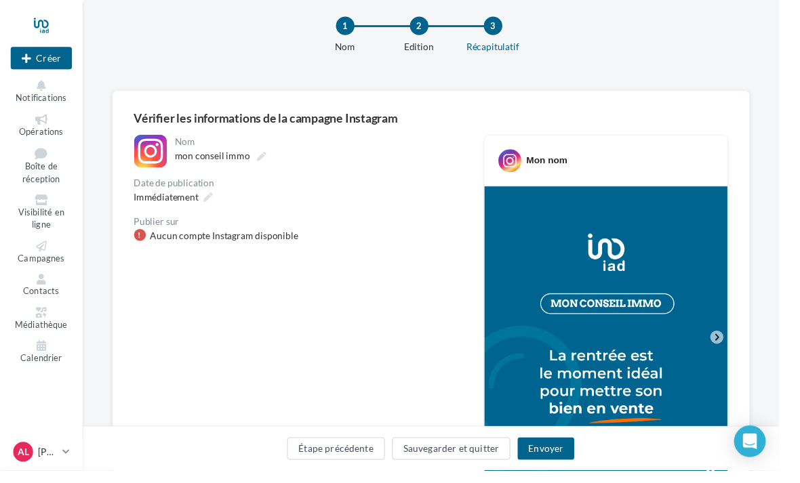
click at [561, 473] on button "Envoyer" at bounding box center [561, 461] width 58 height 23
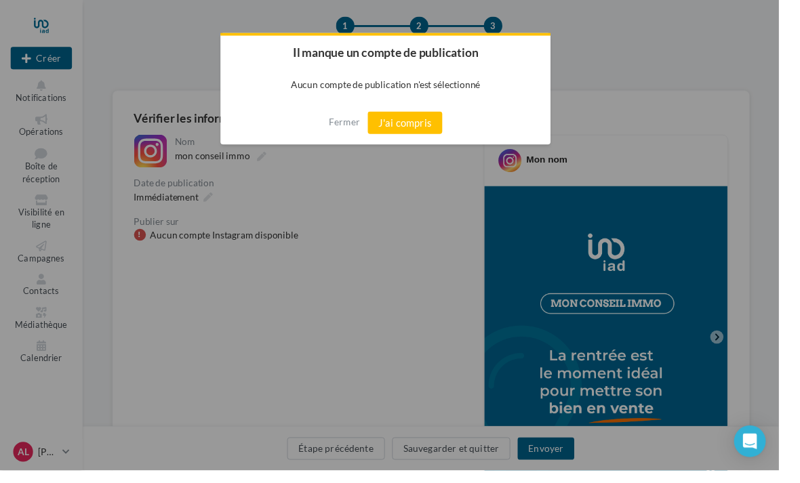
click at [419, 132] on button "J'ai compris" at bounding box center [416, 126] width 77 height 23
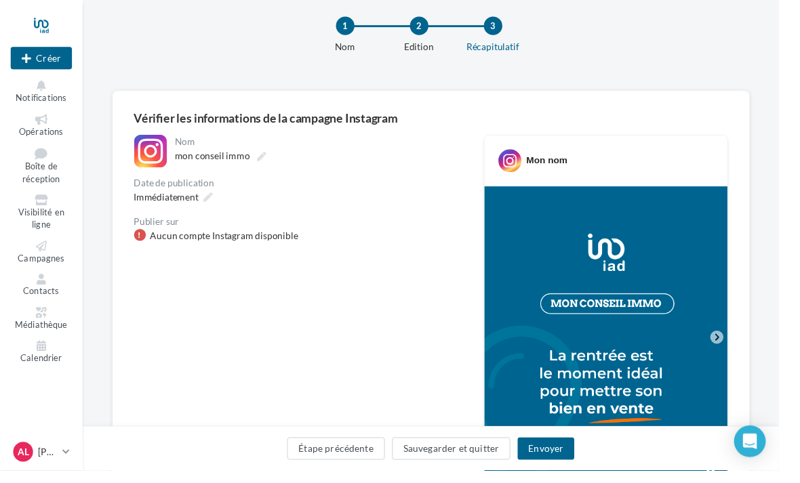
click at [47, 172] on span "Boîte de réception" at bounding box center [42, 178] width 39 height 24
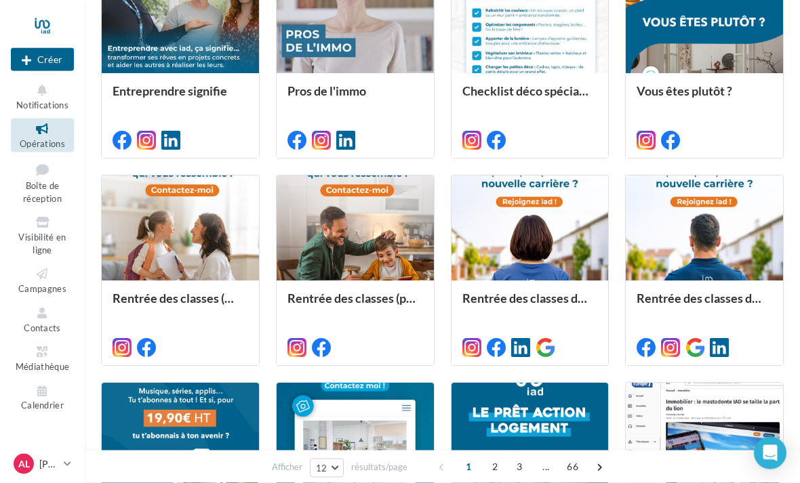
scroll to position [398, 0]
click at [64, 470] on icon at bounding box center [67, 464] width 7 height 12
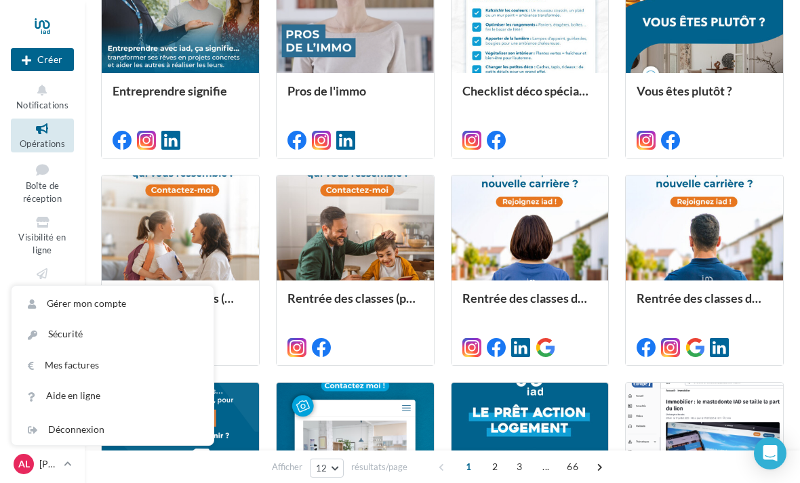
click at [49, 319] on link "Gérer mon compte" at bounding box center [113, 304] width 202 height 31
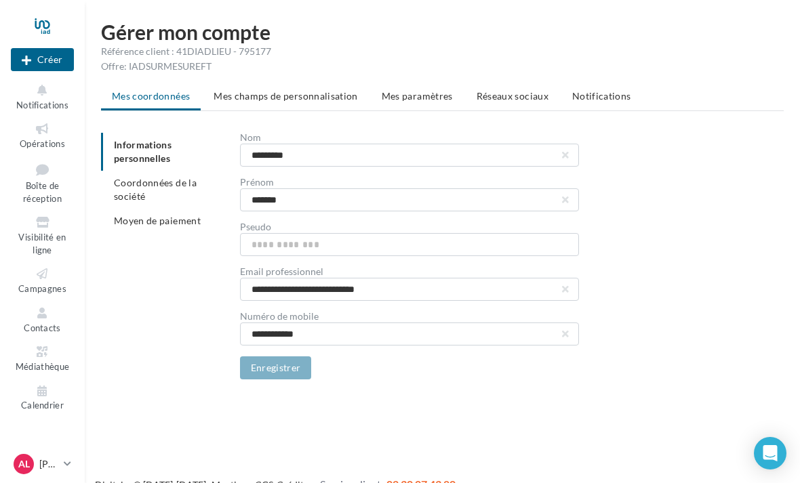
click at [502, 99] on span "Réseaux sociaux" at bounding box center [513, 96] width 72 height 12
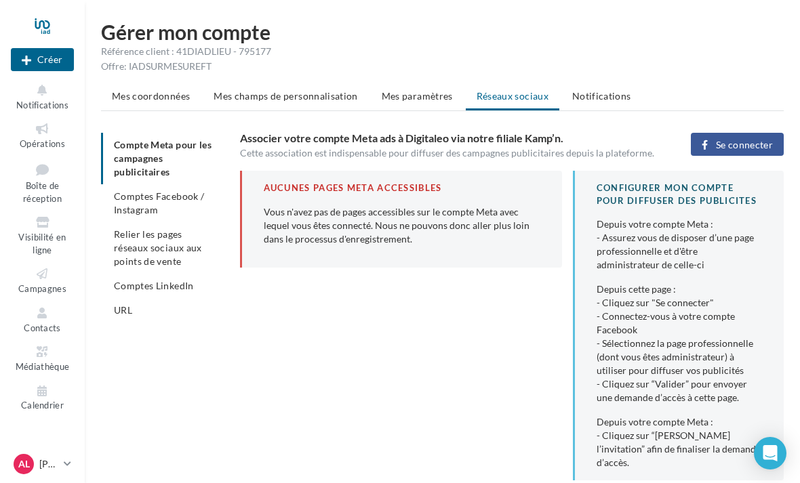
click at [742, 138] on button "Se connecter" at bounding box center [737, 144] width 93 height 23
